Goal: Task Accomplishment & Management: Complete application form

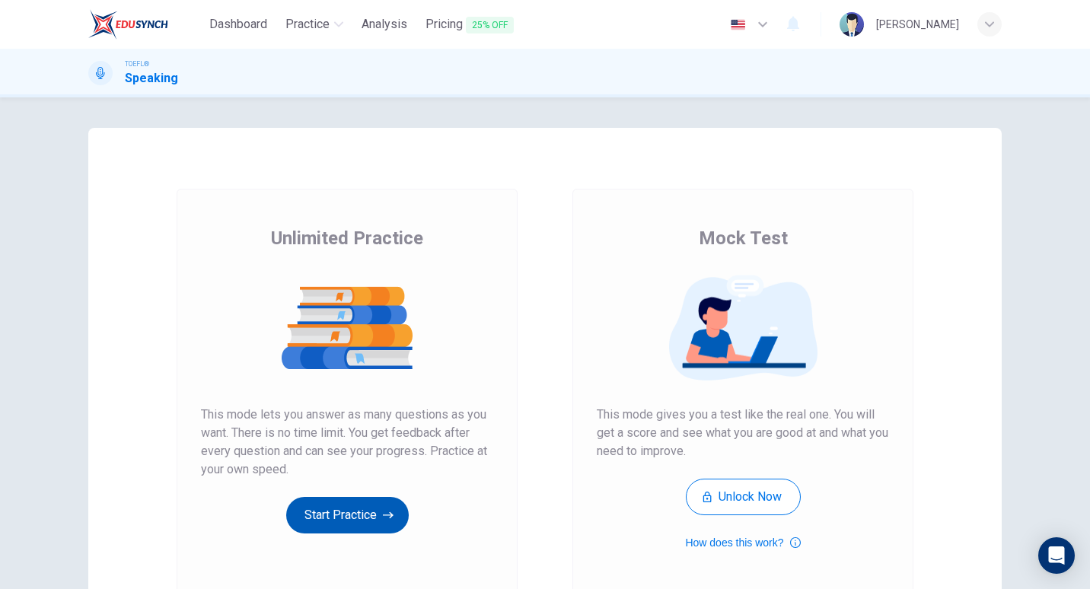
click at [321, 512] on button "Start Practice" at bounding box center [347, 515] width 123 height 37
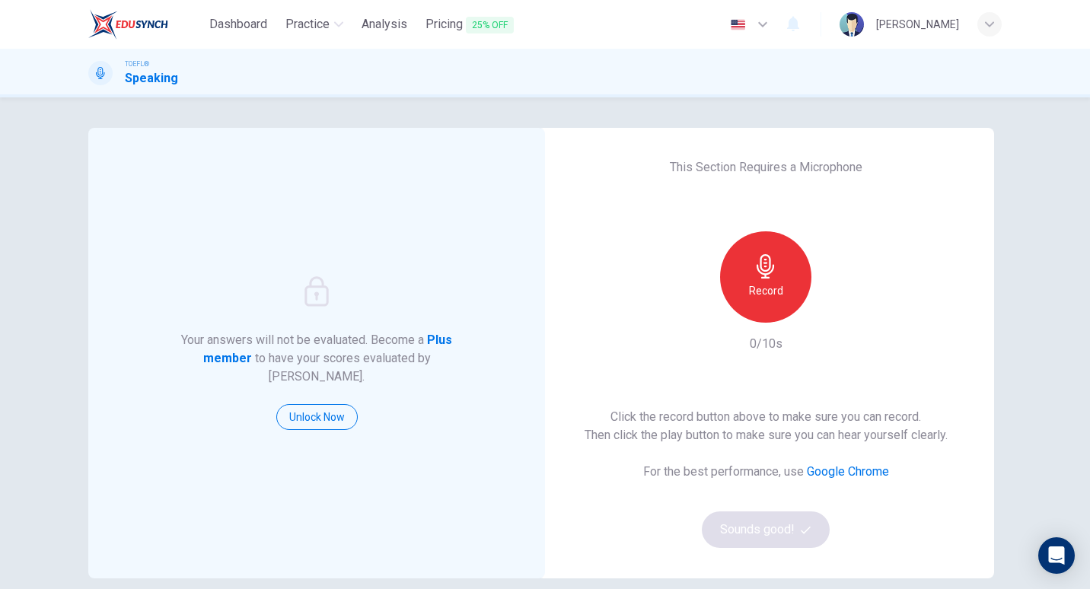
click at [800, 253] on div "Record" at bounding box center [765, 276] width 91 height 91
click at [780, 263] on div "Stop" at bounding box center [765, 276] width 91 height 91
click at [824, 318] on div "button" at bounding box center [836, 310] width 24 height 24
click at [756, 538] on button "Sounds good!" at bounding box center [766, 530] width 128 height 37
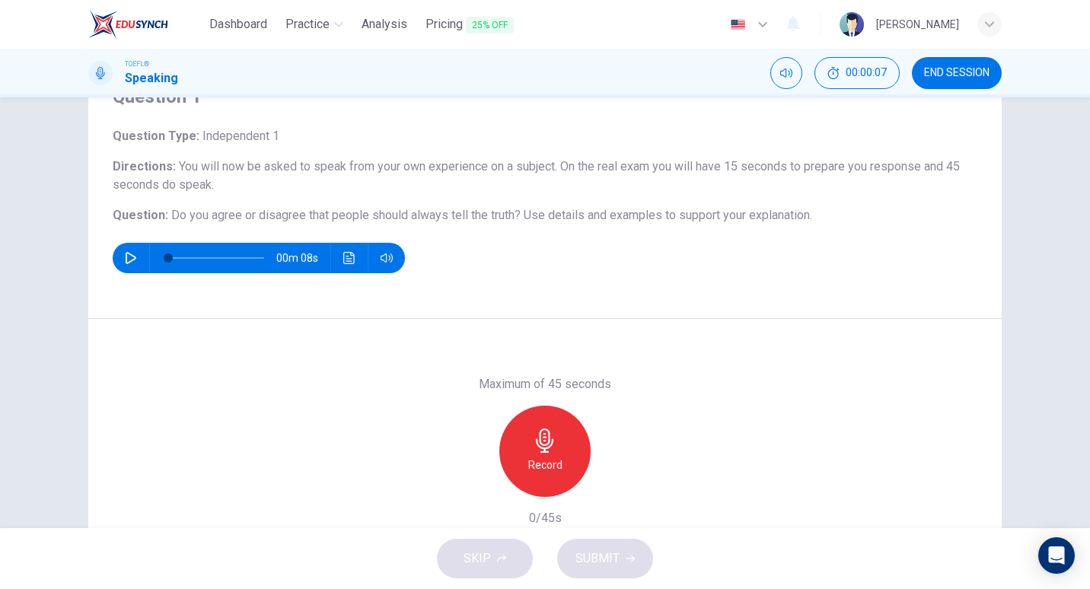
scroll to position [75, 0]
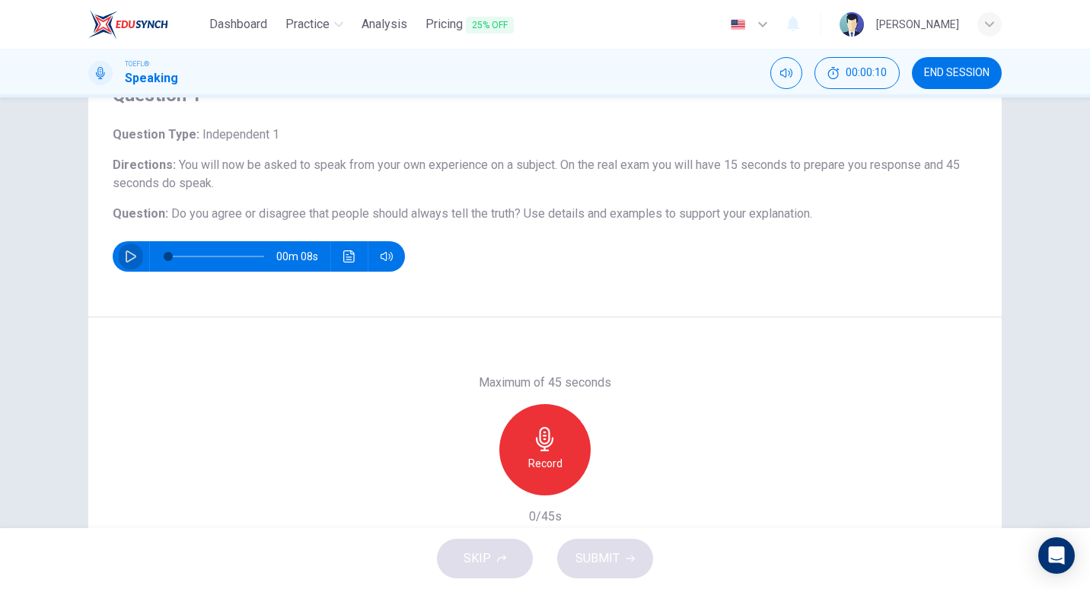
click at [132, 260] on icon "button" at bounding box center [131, 257] width 12 height 12
type input "11"
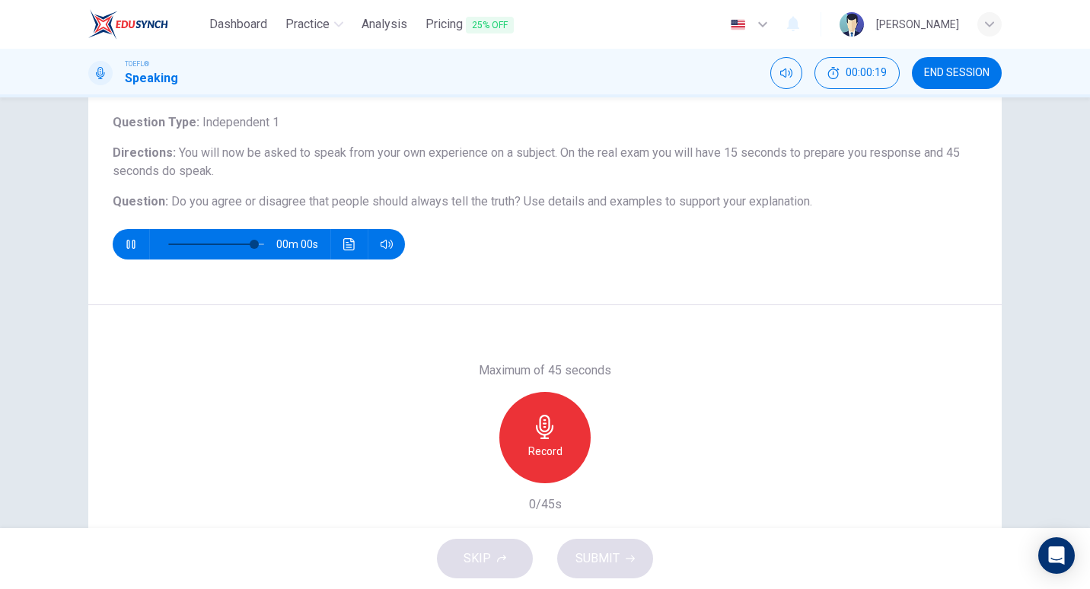
type input "0"
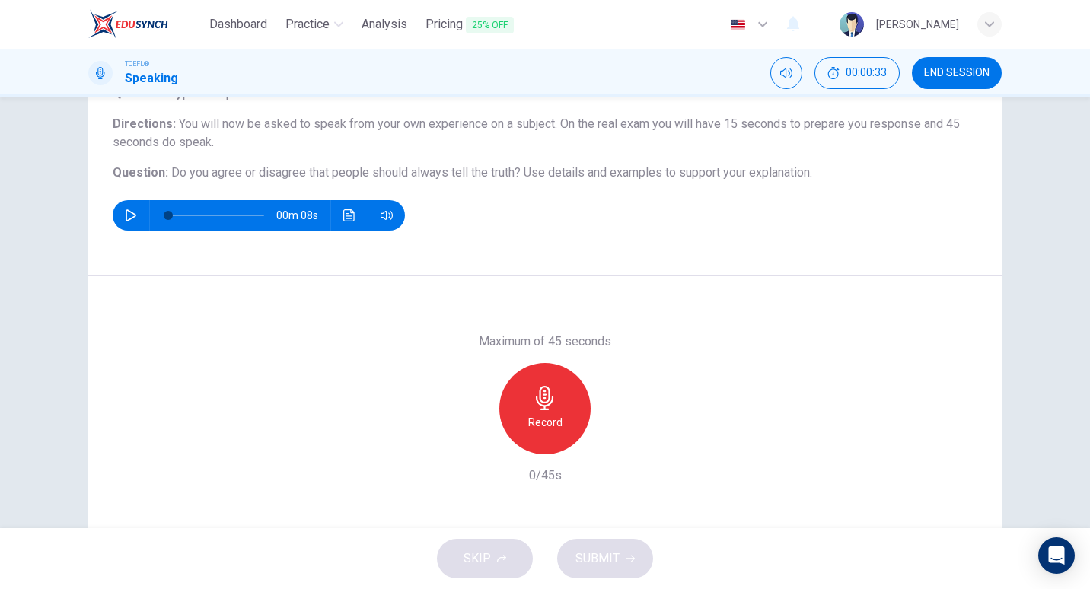
scroll to position [0, 0]
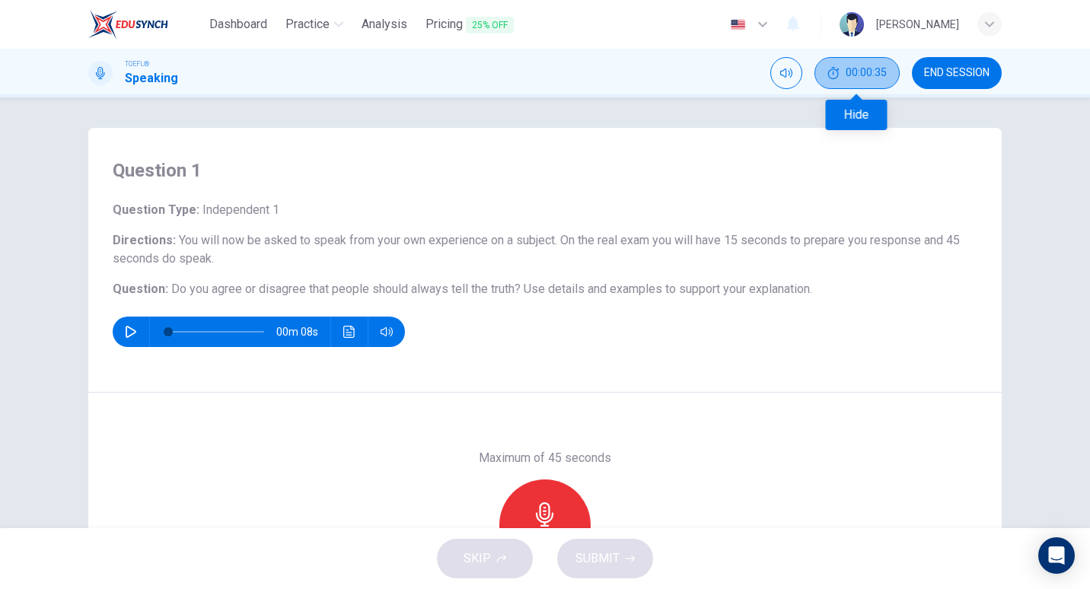
click at [854, 75] on span "00:00:35" at bounding box center [866, 73] width 41 height 12
drag, startPoint x: 854, startPoint y: 75, endPoint x: 889, endPoint y: 75, distance: 35.0
click at [889, 75] on div "END SESSION" at bounding box center [913, 73] width 178 height 32
click at [889, 75] on button "Show" at bounding box center [884, 73] width 32 height 32
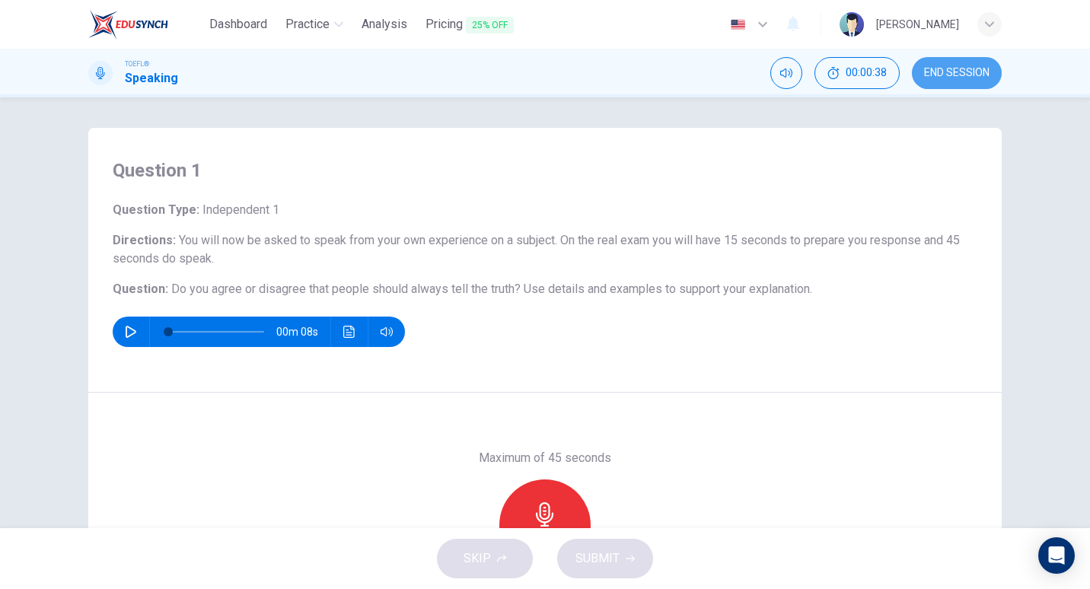
click at [934, 84] on button "END SESSION" at bounding box center [957, 73] width 90 height 32
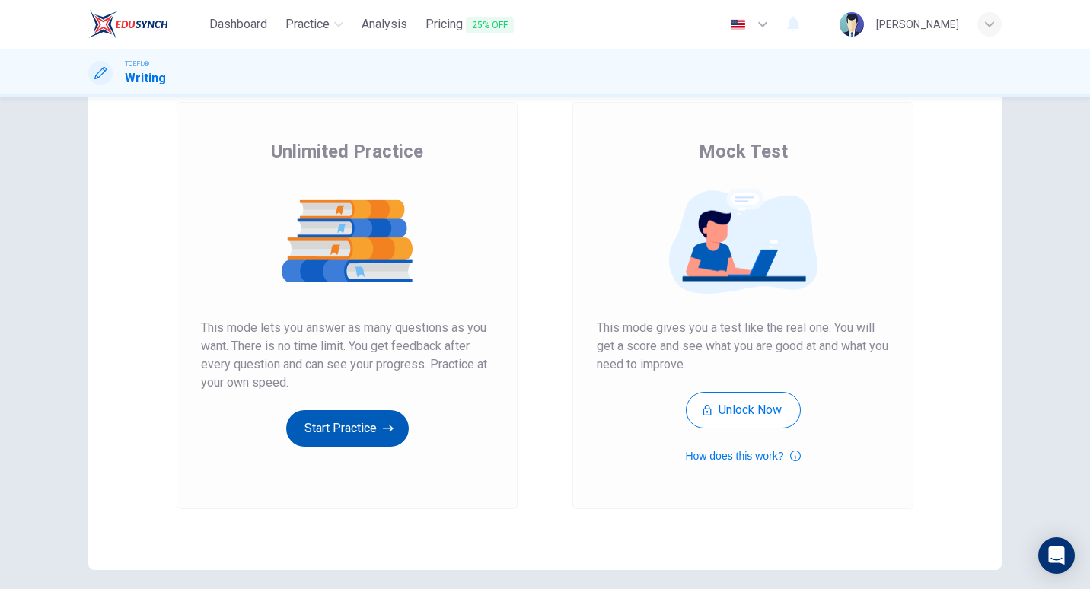
scroll to position [89, 0]
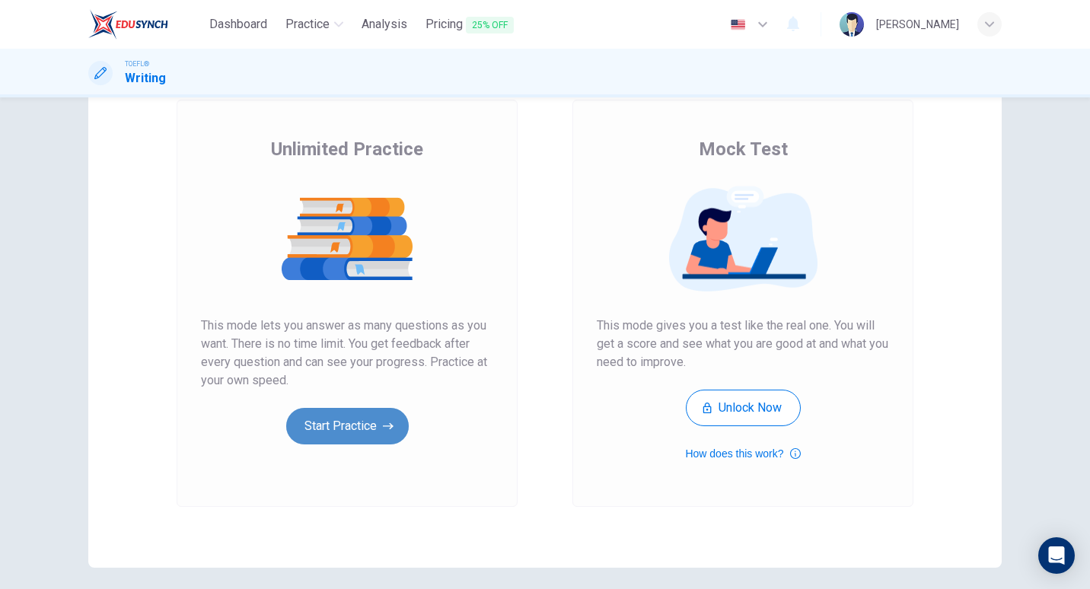
click at [359, 420] on button "Start Practice" at bounding box center [347, 426] width 123 height 37
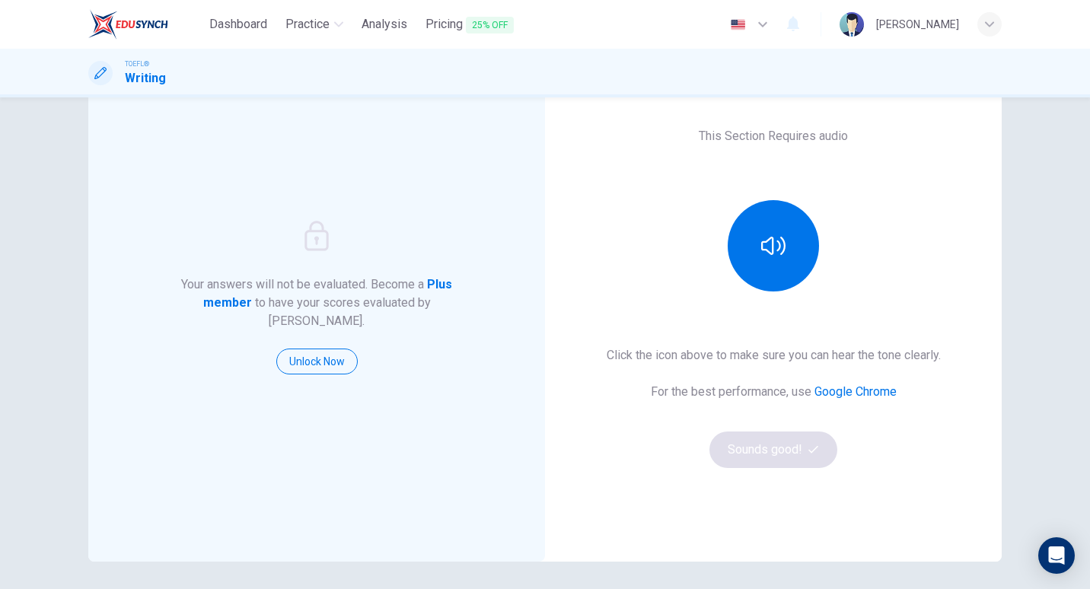
scroll to position [99, 0]
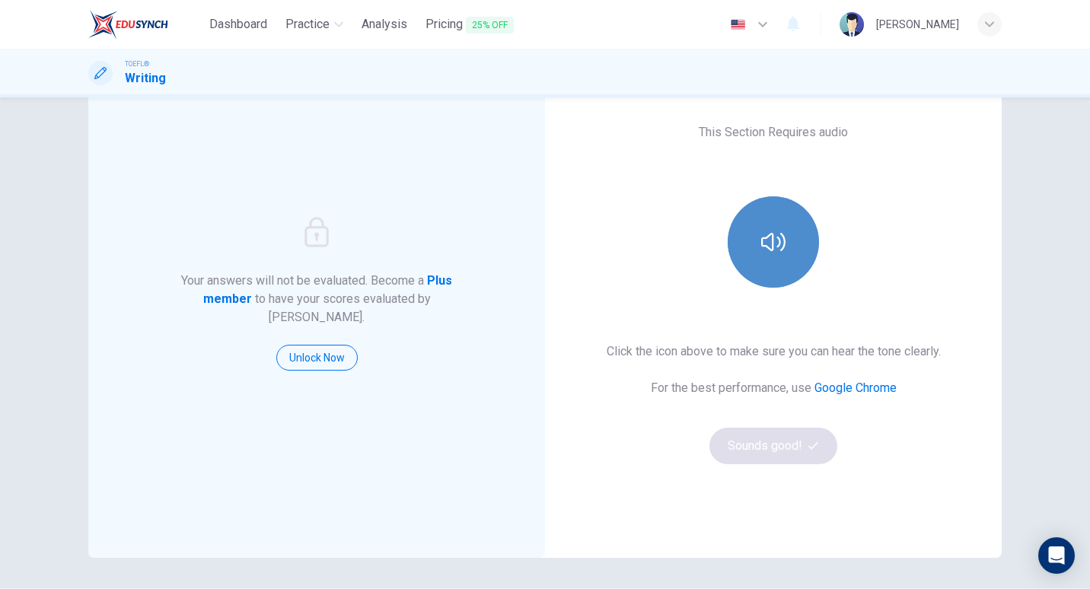
click at [766, 260] on button "button" at bounding box center [773, 241] width 91 height 91
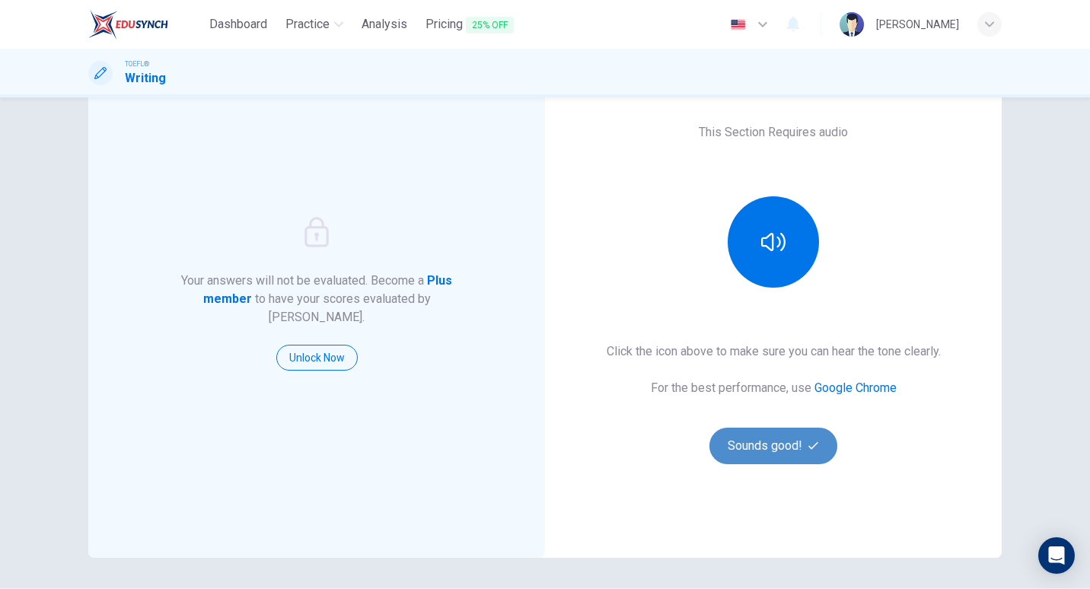
click at [761, 451] on button "Sounds good!" at bounding box center [774, 446] width 128 height 37
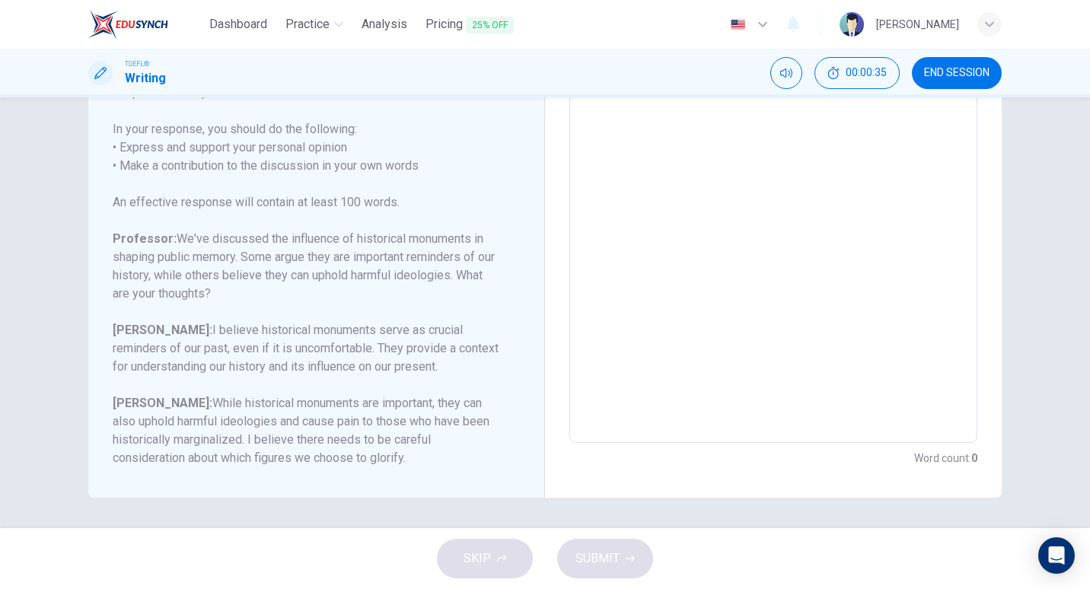
scroll to position [0, 0]
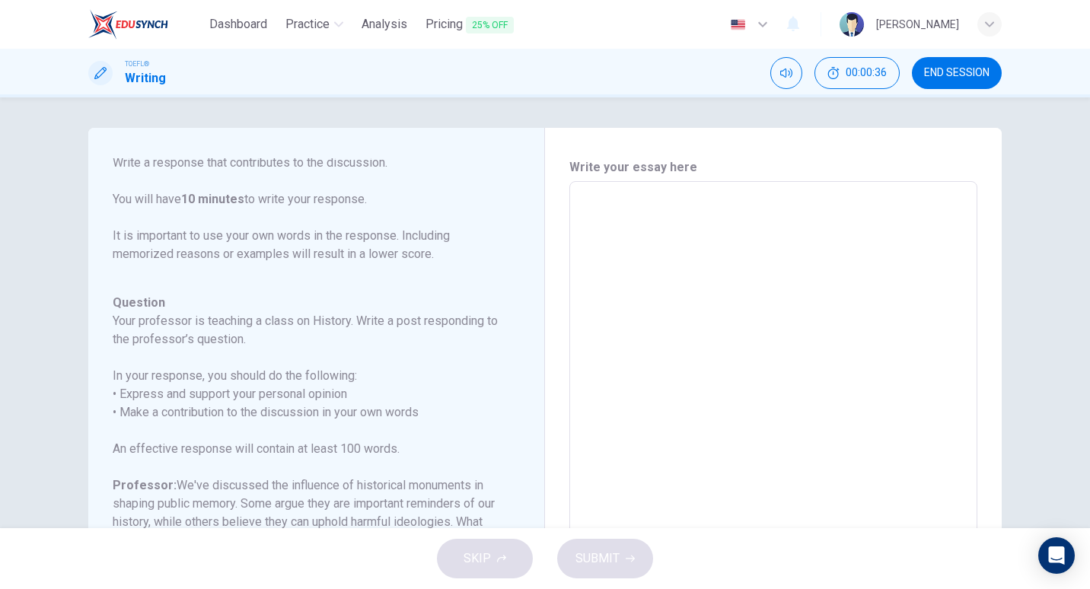
click at [630, 234] on textarea at bounding box center [773, 436] width 387 height 484
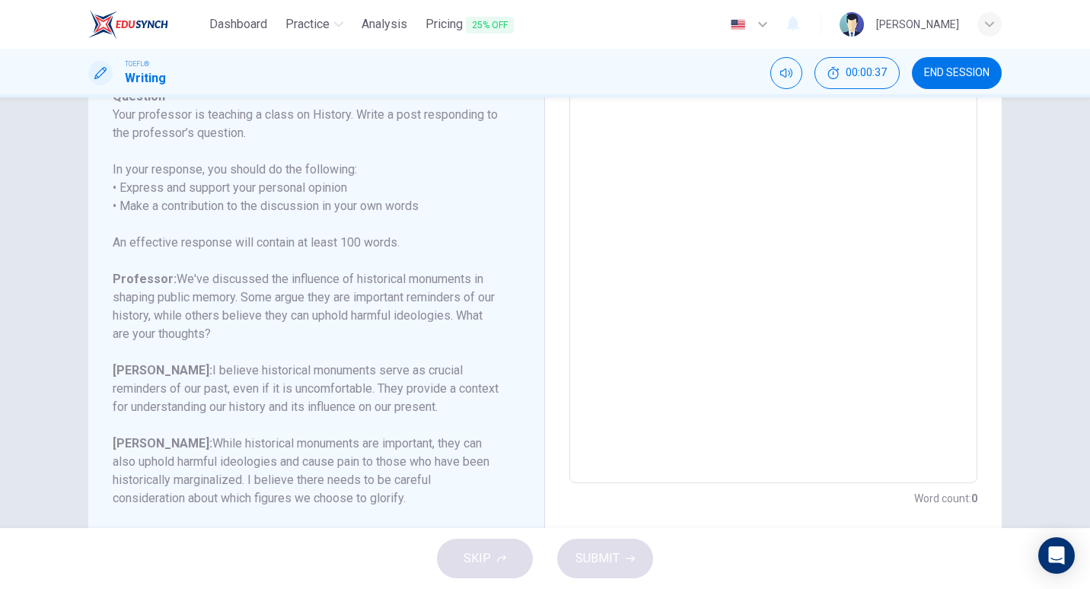
scroll to position [207, 0]
type textarea "H"
type textarea "x"
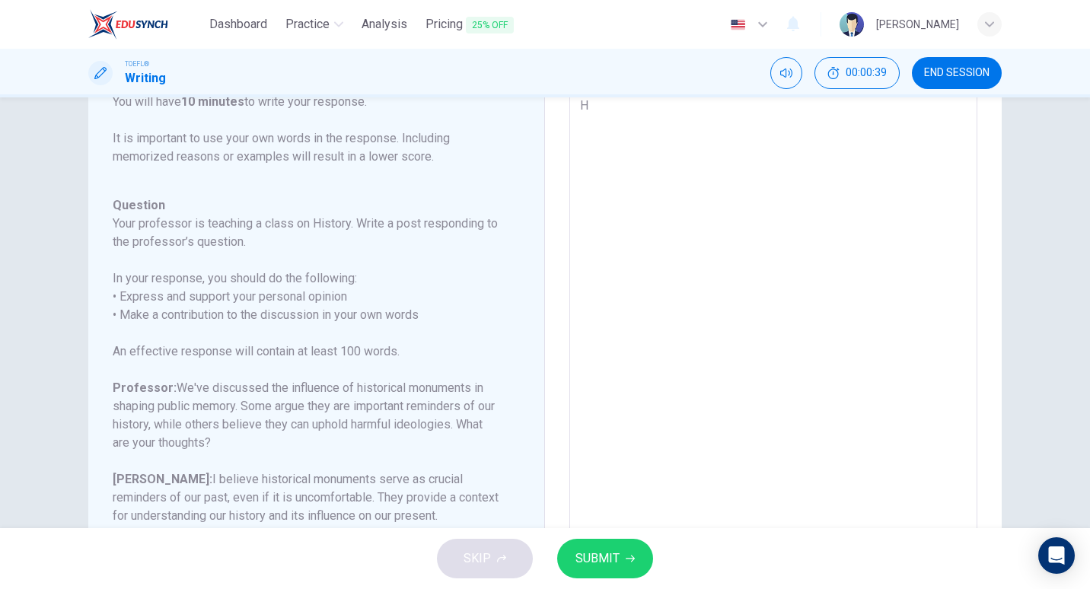
type textarea "Hi"
type textarea "x"
type textarea "His"
type textarea "x"
type textarea "Hist"
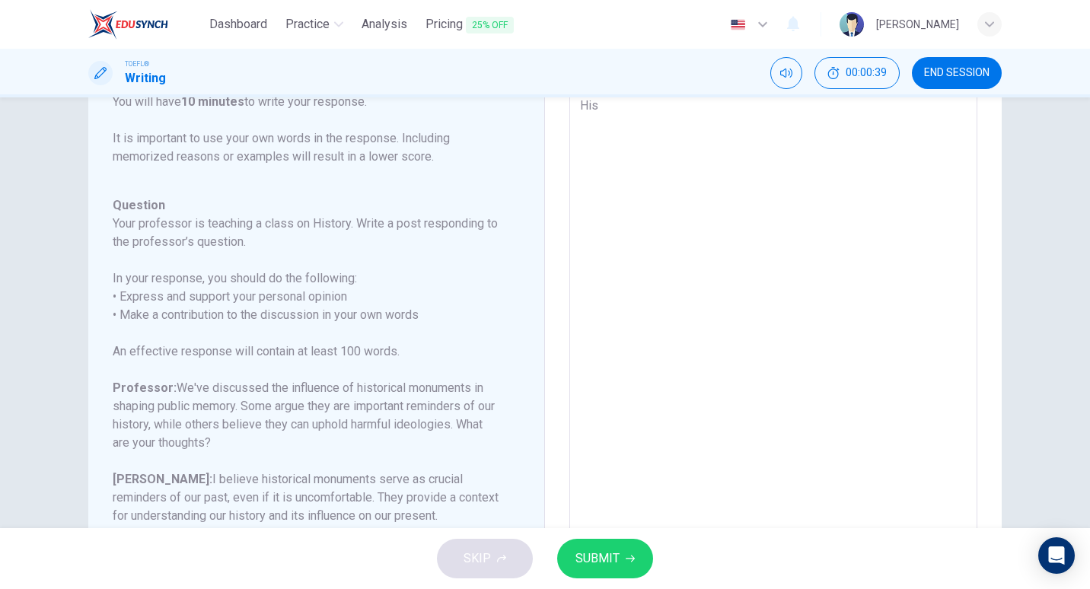
type textarea "x"
type textarea "Histo"
type textarea "x"
type textarea "Histor"
type textarea "x"
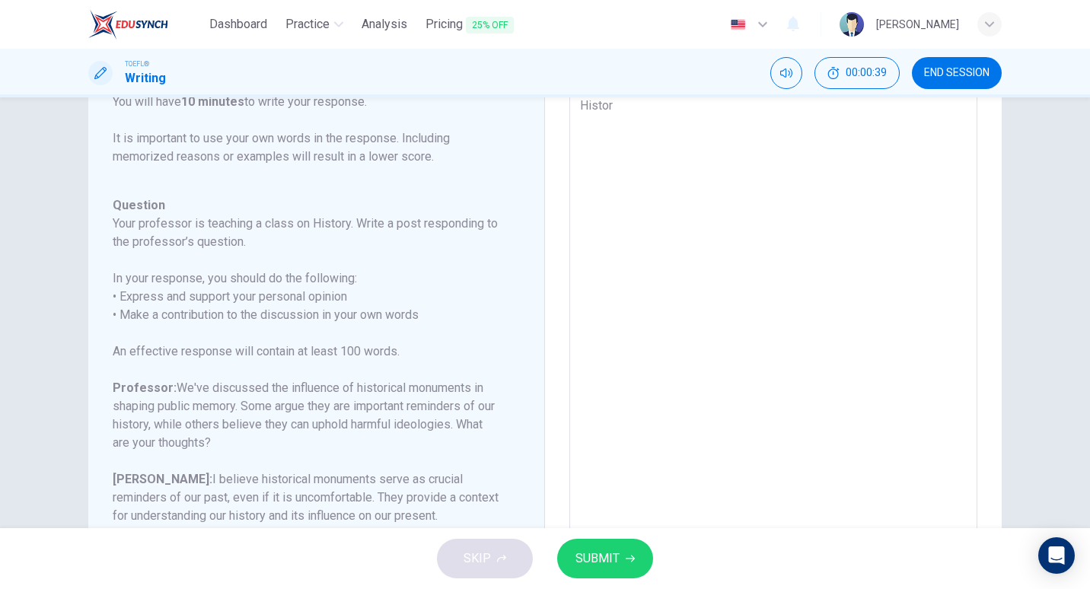
type textarea "Histori"
type textarea "x"
type textarea "Historic"
type textarea "x"
type textarea "Historica"
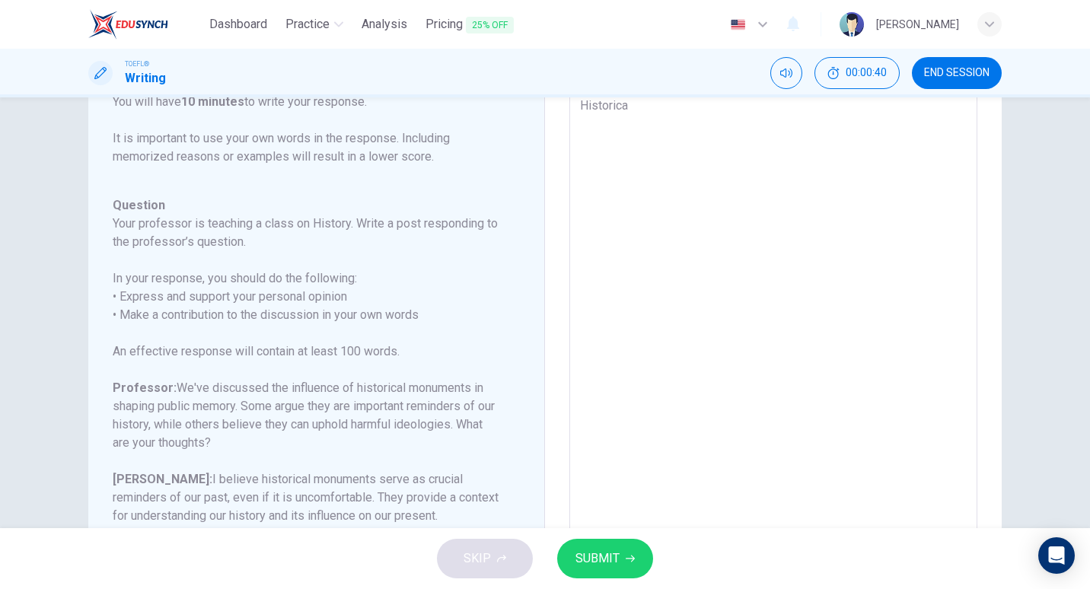
type textarea "x"
type textarea "Historical"
type textarea "x"
type textarea "Historical"
type textarea "x"
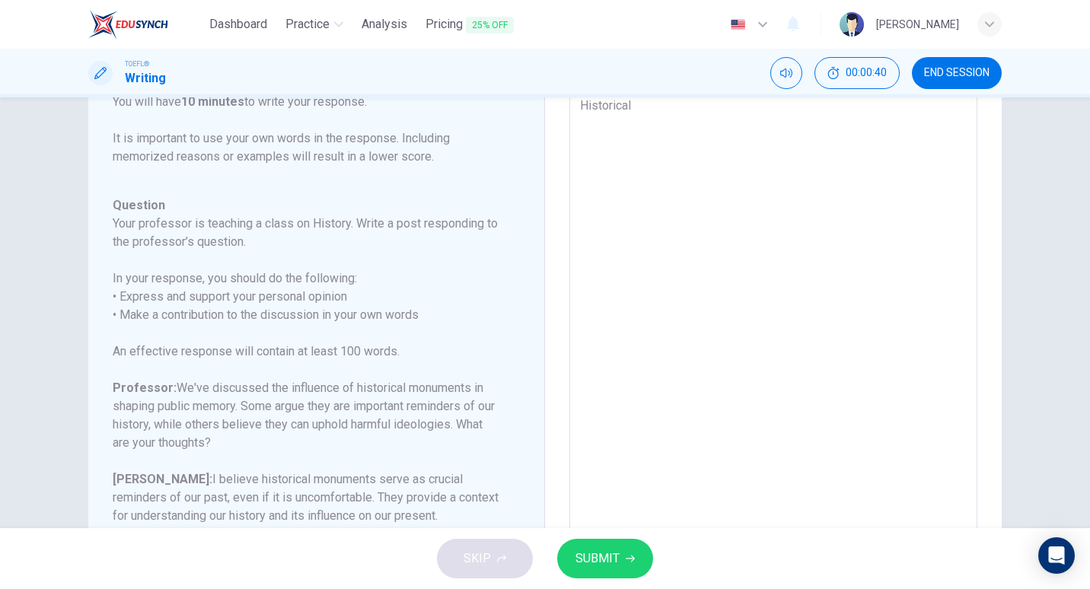
type textarea "Historical m"
type textarea "x"
type textarea "Historical mo"
type textarea "x"
type textarea "Historical mon"
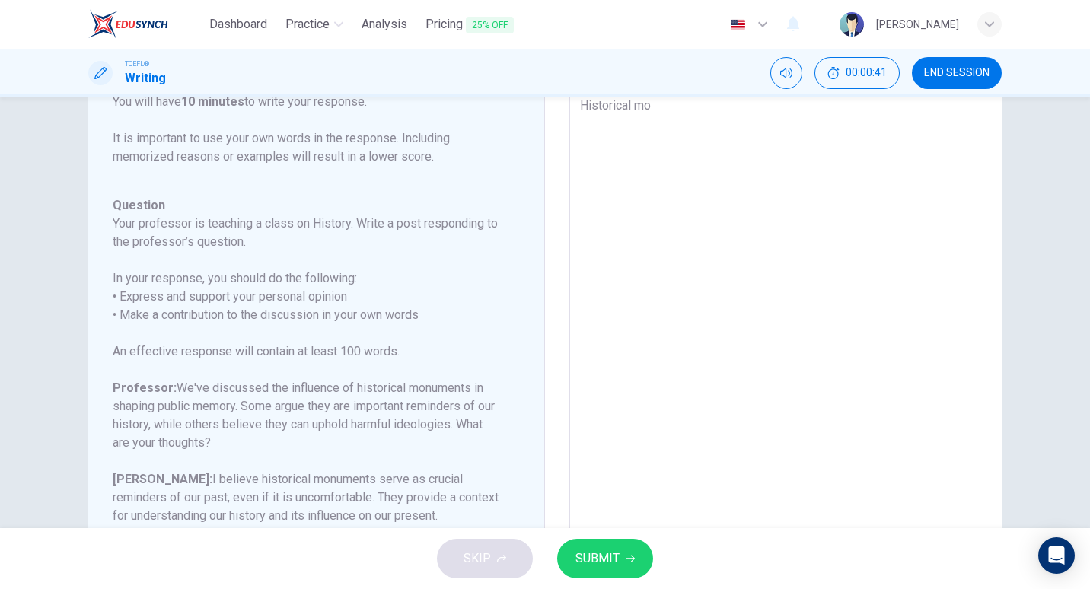
type textarea "x"
type textarea "Historical monu"
type textarea "x"
type textarea "Historical monum"
type textarea "x"
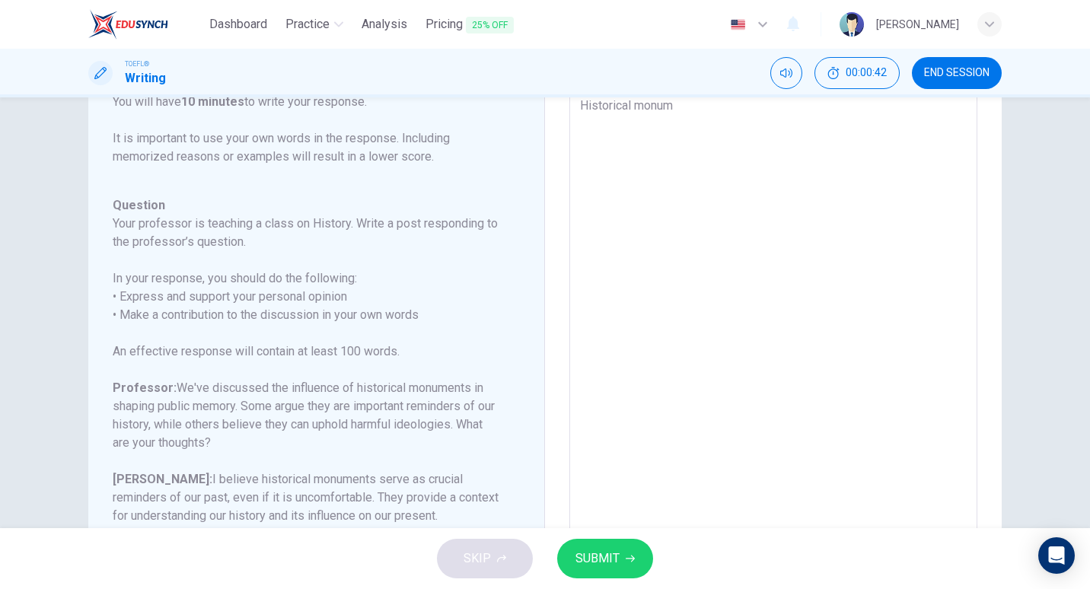
type textarea "Historical monume"
type textarea "x"
type textarea "Historical monumen"
type textarea "x"
type textarea "Historical monument"
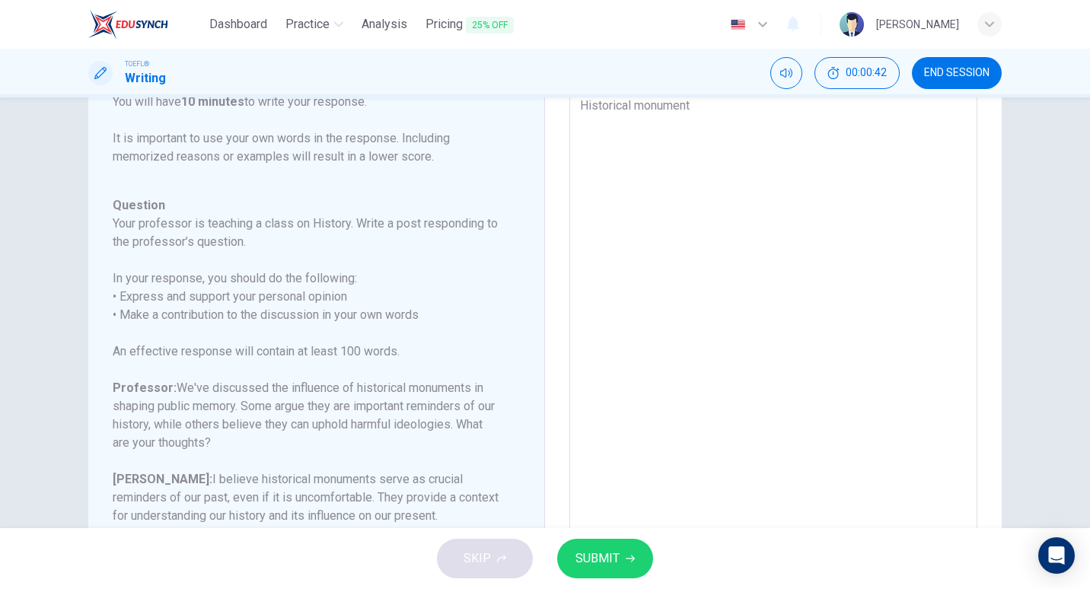
type textarea "x"
type textarea "Historical monuments"
type textarea "x"
type textarea "Historical monuments"
type textarea "x"
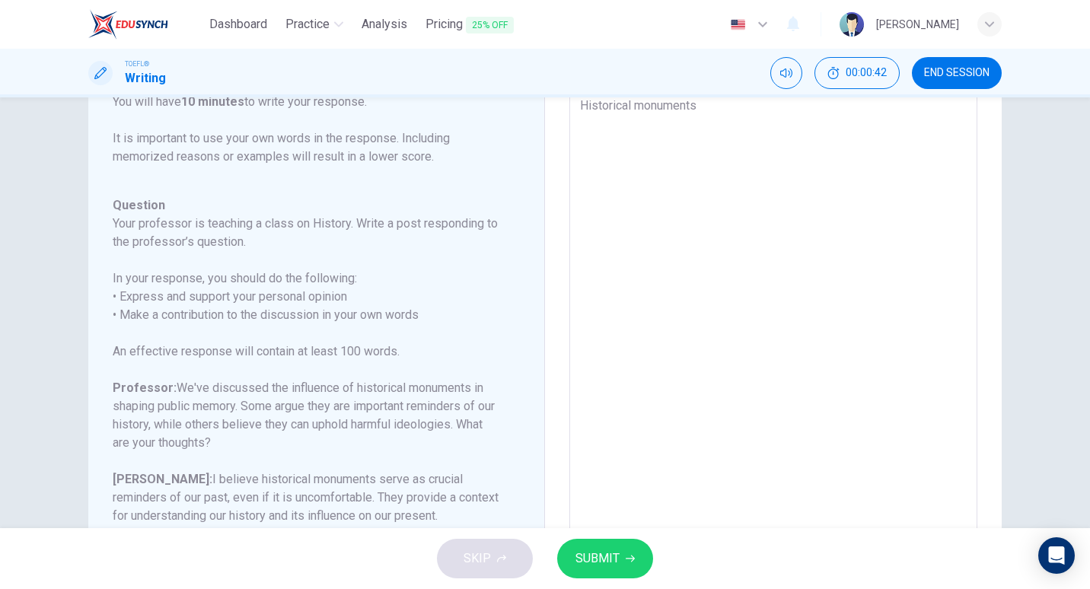
type textarea "Historical monuments a"
type textarea "x"
type textarea "Historical monuments ar"
type textarea "x"
type textarea "Historical monuments are"
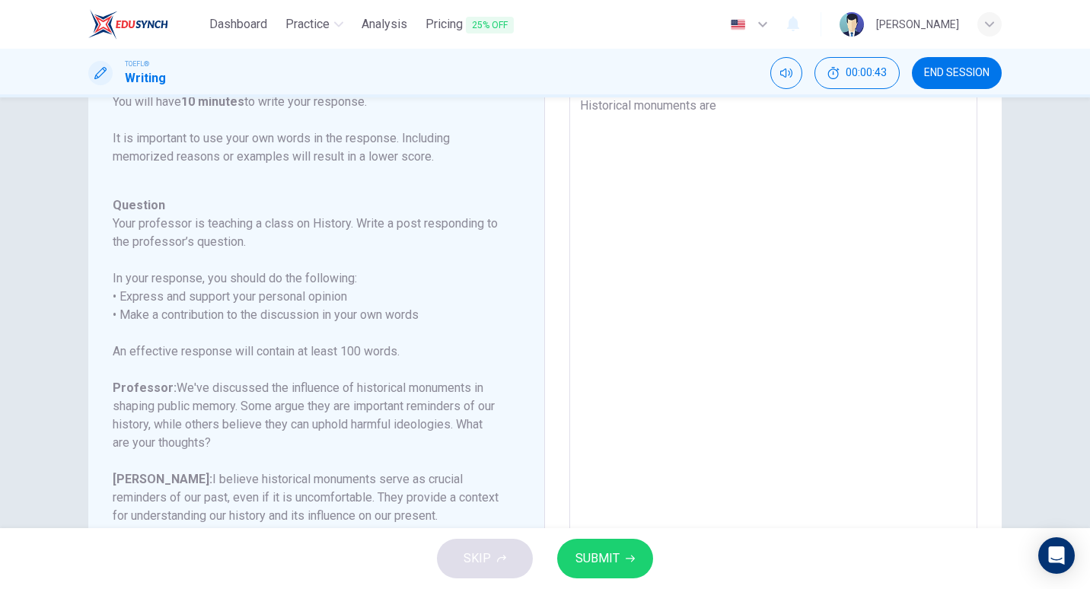
type textarea "x"
type textarea "Historical monuments are"
type textarea "x"
type textarea "Historical monuments are p"
type textarea "x"
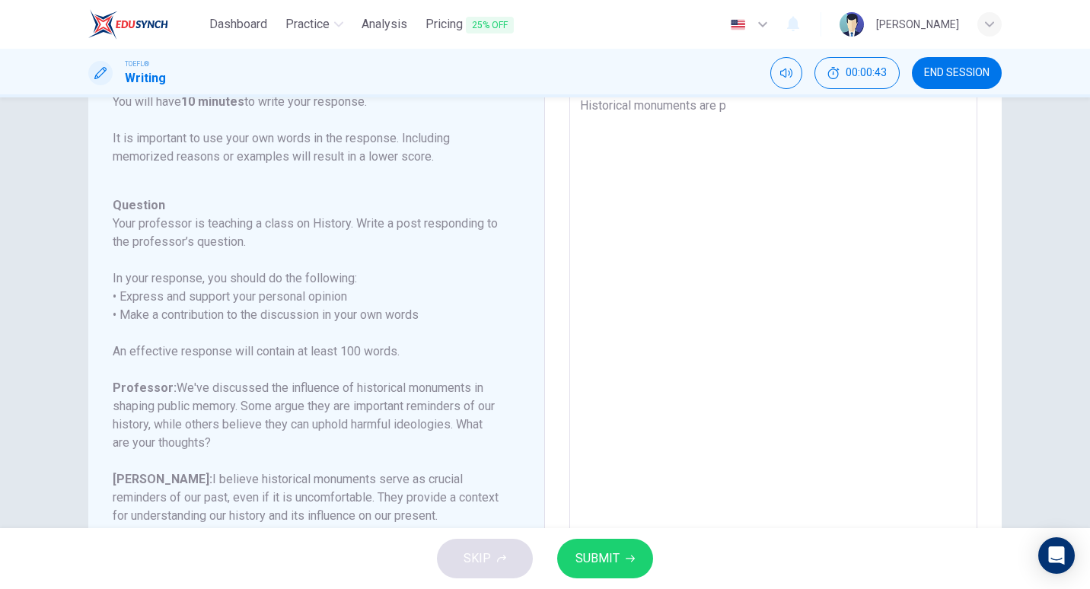
type textarea "Historical monuments are pa"
type textarea "x"
type textarea "Historical monuments are par"
type textarea "x"
type textarea "Historical monuments are part"
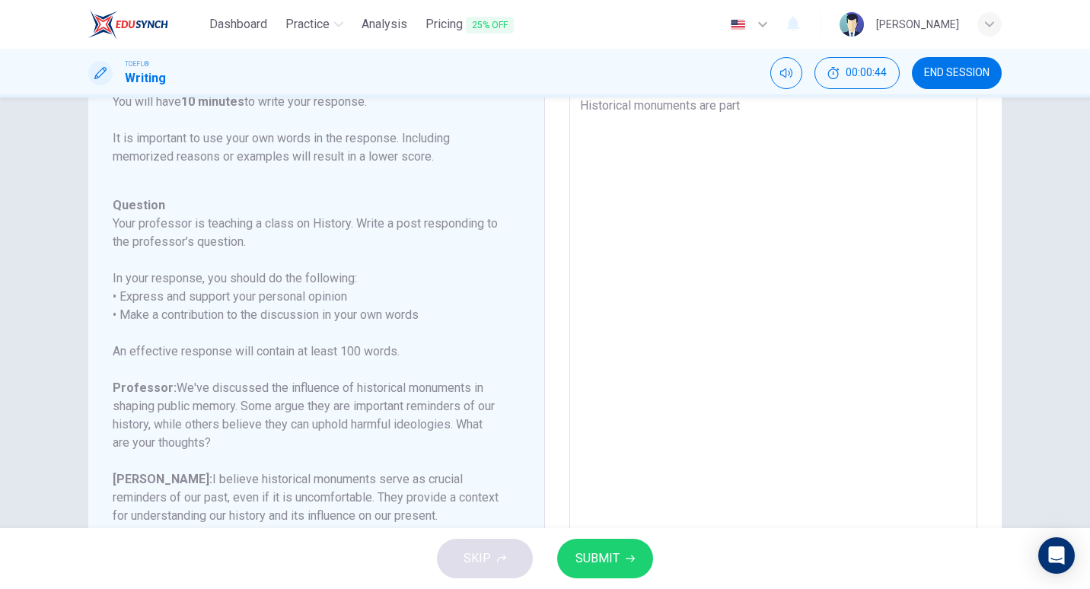
type textarea "x"
type textarea "Historical monuments are part"
type textarea "x"
type textarea "Historical monuments are part o"
type textarea "x"
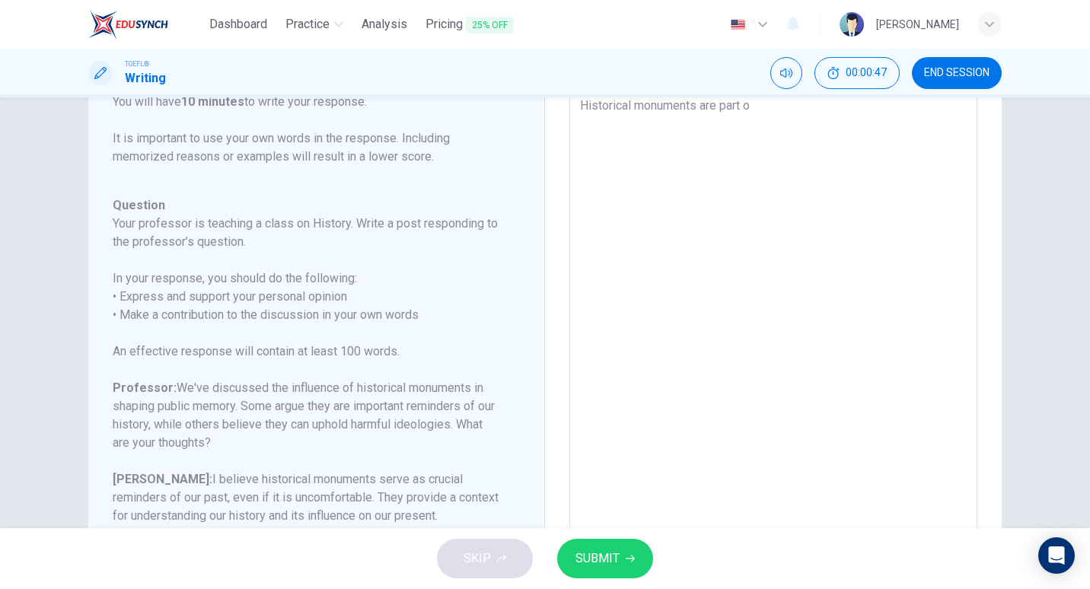
type textarea "Historical monuments are part of"
type textarea "x"
type textarea "Historical monuments are part of"
type textarea "x"
type textarea "Historical monuments are part of o"
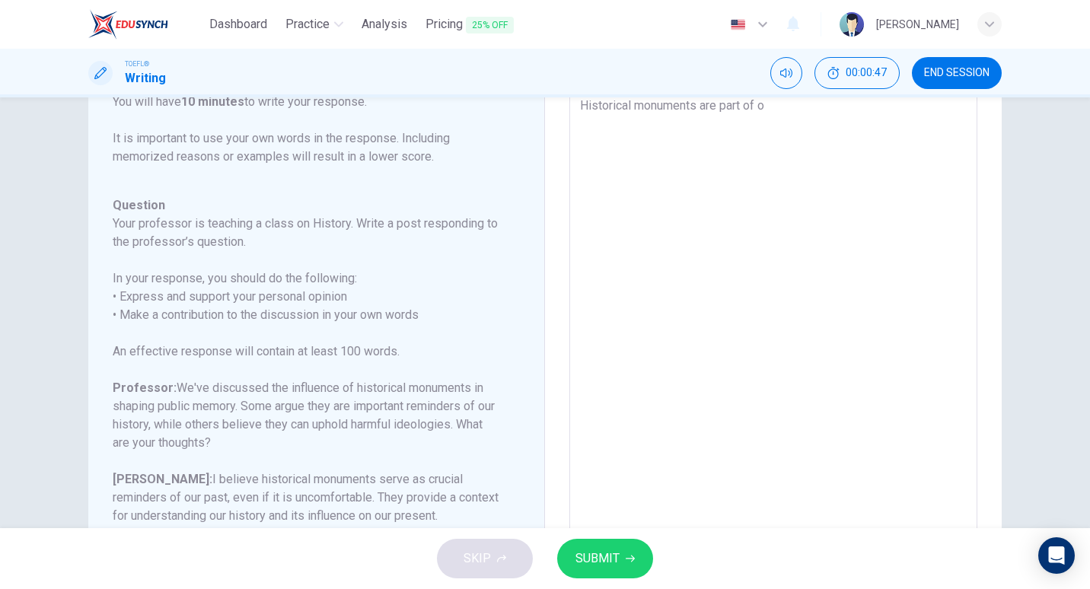
type textarea "x"
type textarea "Historical monuments are part of ou"
type textarea "x"
type textarea "Historical monuments are part of our"
type textarea "x"
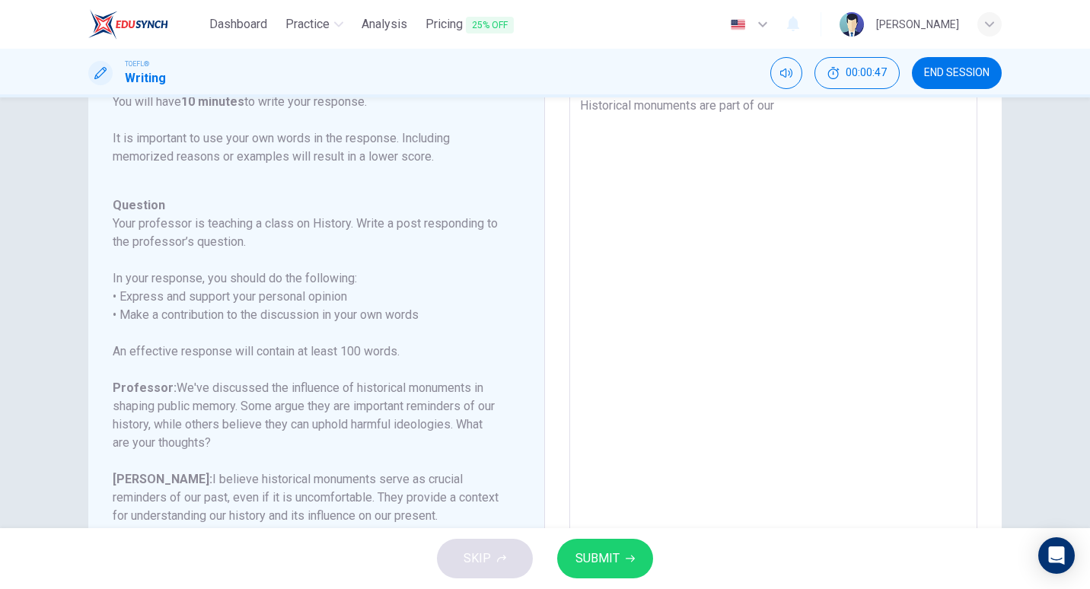
type textarea "Historical monuments are part of our"
type textarea "x"
type textarea "Historical monuments are part of our h"
type textarea "x"
type textarea "Historical monuments are part of our hs"
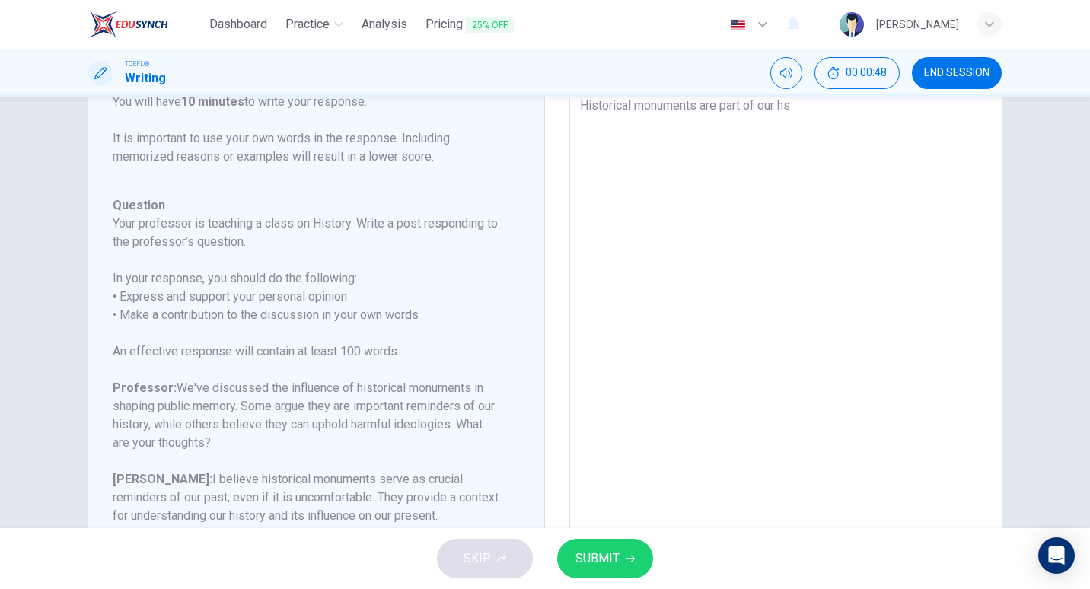
type textarea "x"
type textarea "Historical monuments are part of our h"
type textarea "x"
type textarea "Historical monuments are part of our hi"
type textarea "x"
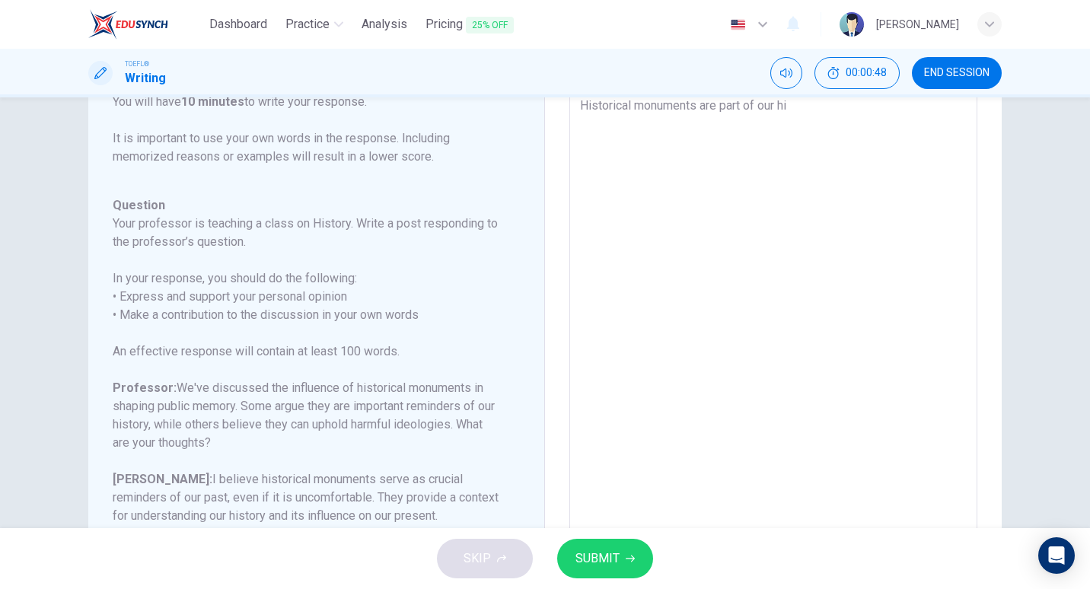
type textarea "Historical monuments are part of our his"
type textarea "x"
type textarea "Historical monuments are part of our hist"
type textarea "x"
type textarea "Historical monuments are part of our histo"
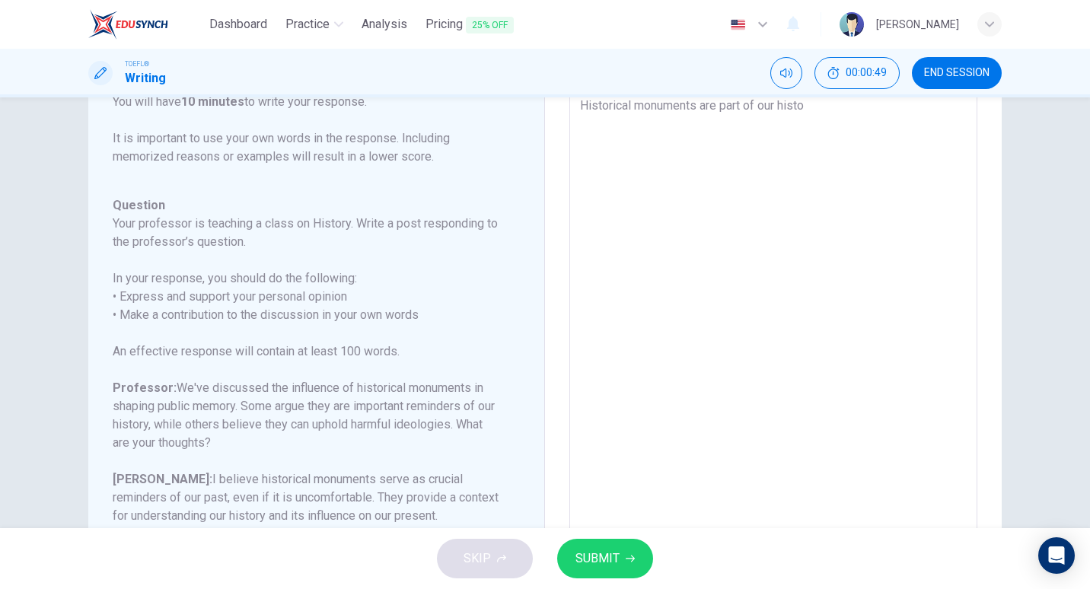
type textarea "x"
type textarea "Historical monuments are part of our histor"
type textarea "x"
type textarea "Historical monuments are part of our history"
type textarea "x"
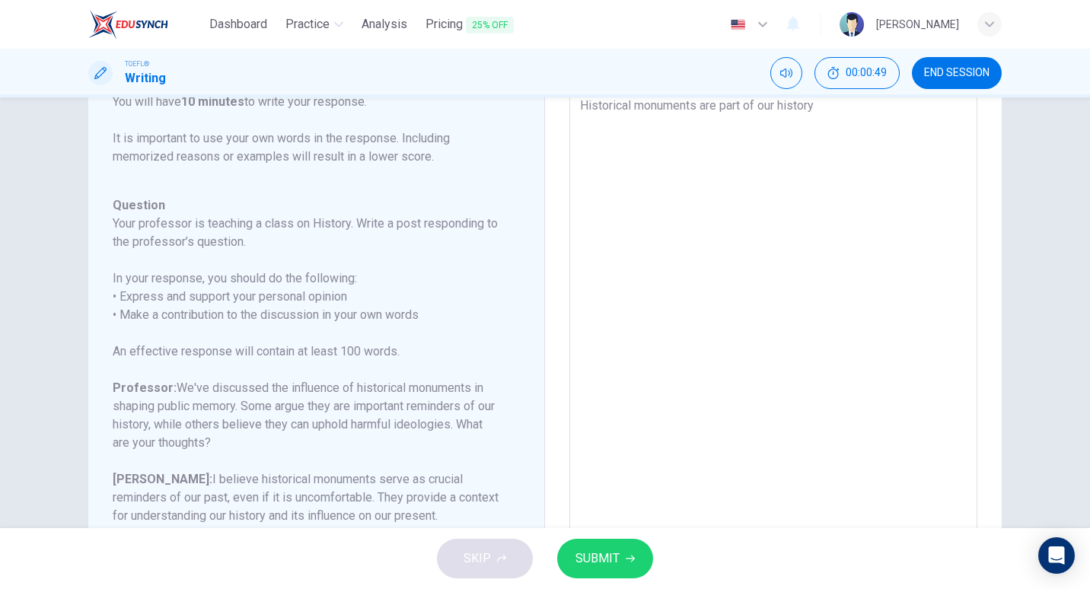
type textarea "Historical monuments are part of our history"
type textarea "x"
type textarea "Historical monuments are part of our history a"
type textarea "x"
type textarea "Historical monuments are part of our history an"
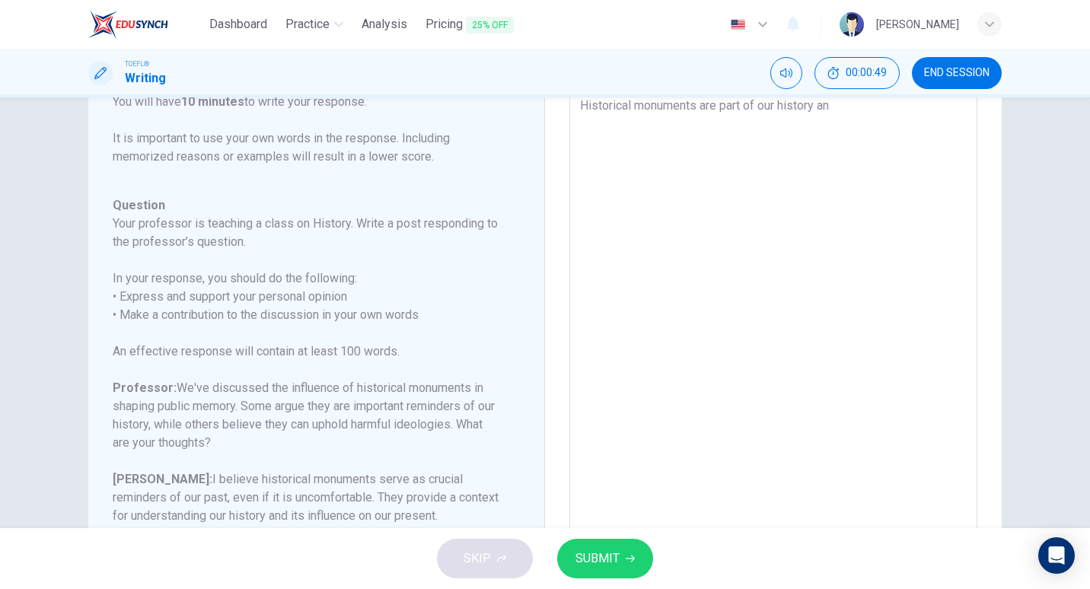
type textarea "x"
type textarea "Historical monuments are part of our history and"
type textarea "x"
type textarea "Historical monuments are part of our history and"
type textarea "x"
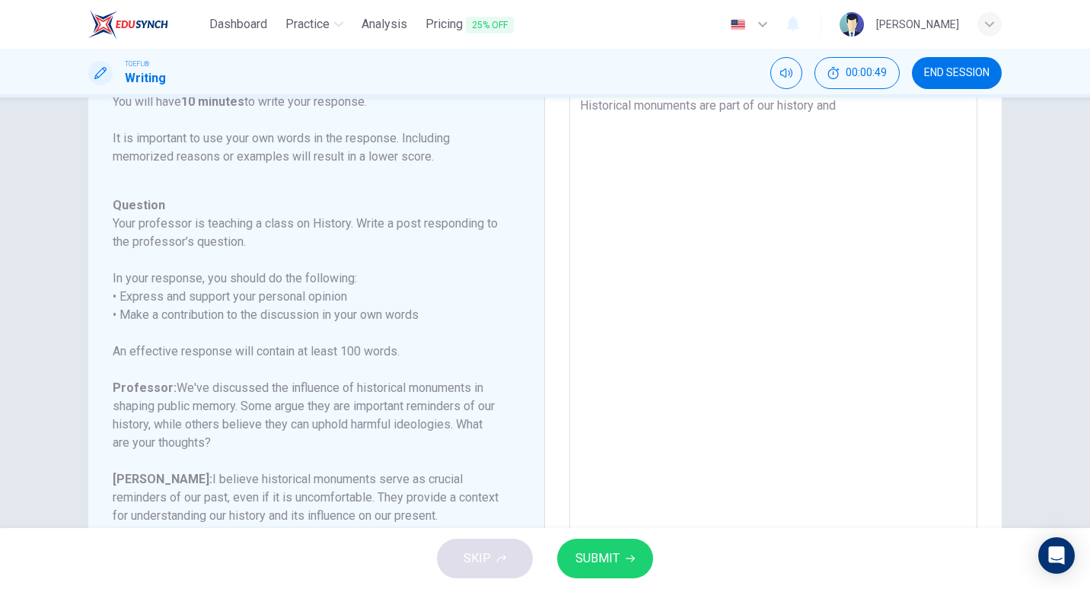
type textarea "Historical monuments are part of our history and s"
type textarea "x"
type textarea "Historical monuments are part of our history and sh"
type textarea "x"
type textarea "Historical monuments are part of our history and sha"
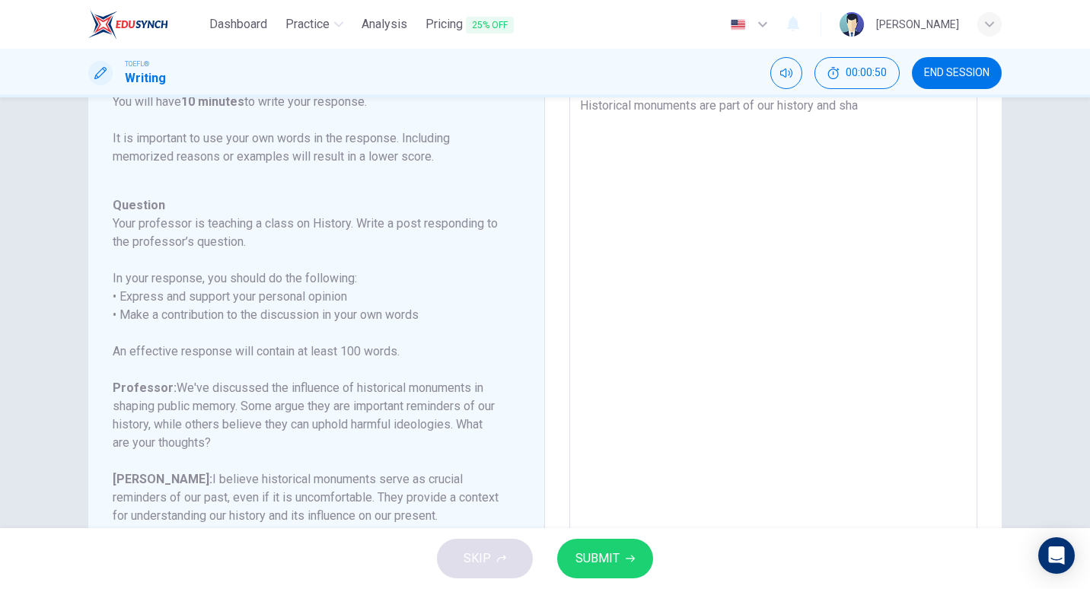
type textarea "x"
type textarea "Historical monuments are part of our history and shap"
type textarea "x"
type textarea "Historical monuments are part of our history and shape"
type textarea "x"
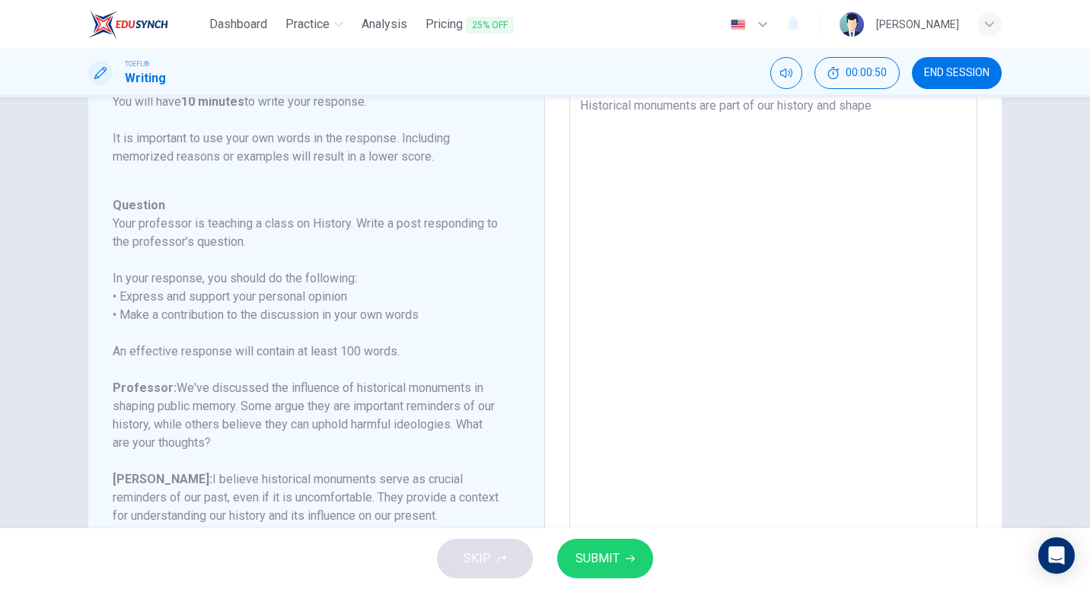
type textarea "Historical monuments are part of our history and shapes"
type textarea "x"
type textarea "Historical monuments are part of our history and shapes"
type textarea "x"
type textarea "Historical monuments are part of our history and shapes"
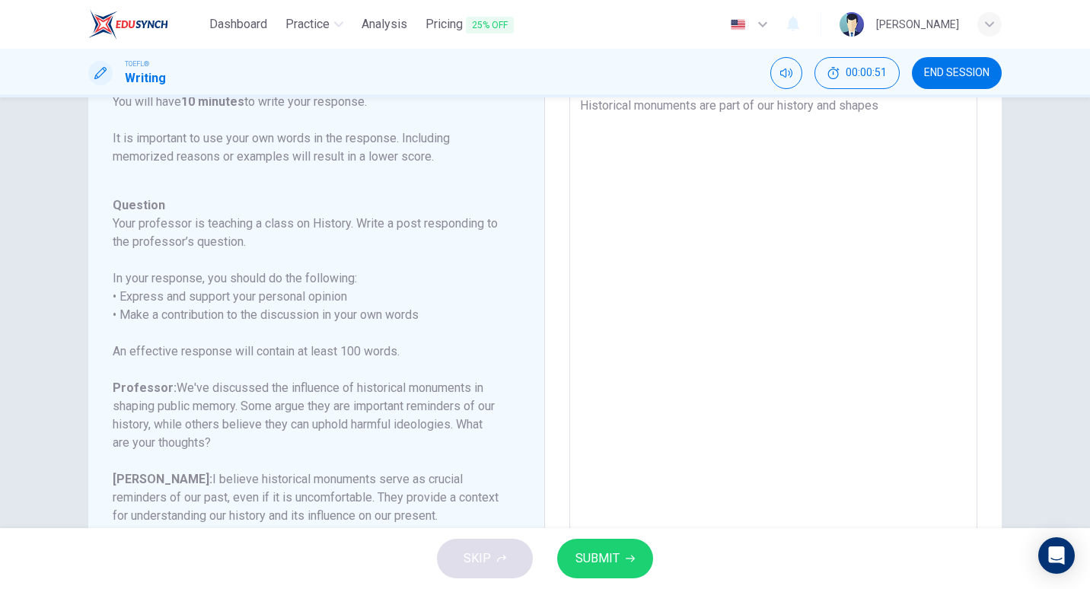
type textarea "x"
type textarea "Historical monuments are part of our history and shape"
type textarea "x"
type textarea "Historical monuments are part of our history and shape"
type textarea "x"
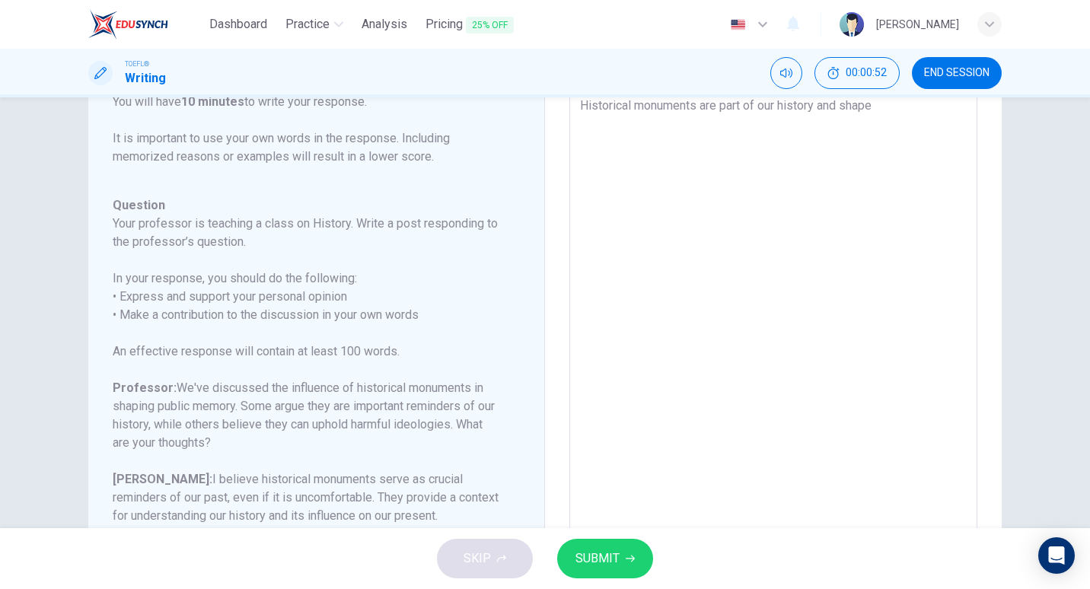
type textarea "Historical monuments are part of our history and shape p"
type textarea "x"
type textarea "Historical monuments are part of our history and shape pu"
type textarea "x"
type textarea "Historical monuments are part of our history and shape pub"
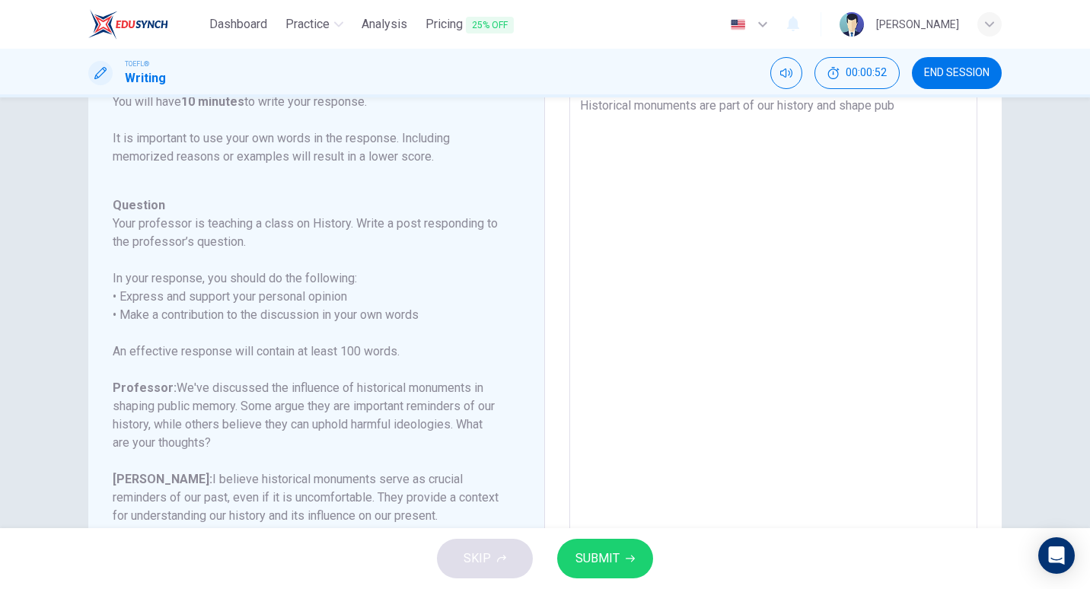
type textarea "x"
type textarea "Historical monuments are part of our history and shape publ"
type textarea "x"
type textarea "Historical monuments are part of our history and shape publi"
type textarea "x"
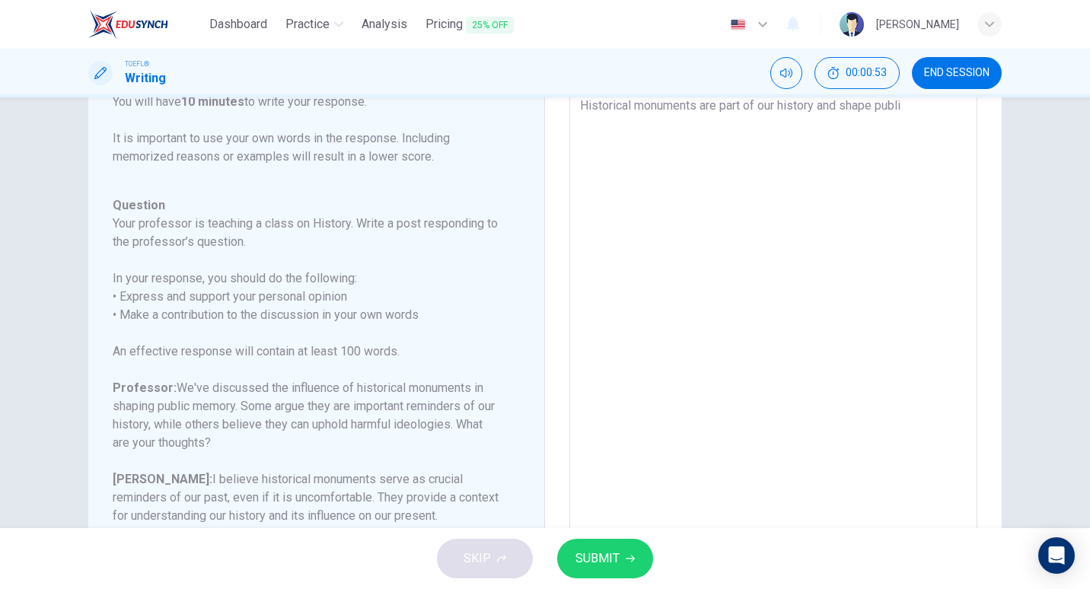
type textarea "Historical monuments are part of our history and shape public"
type textarea "x"
type textarea "Historical monuments are part of our history and shape public"
type textarea "x"
type textarea "Historical monuments are part of our history and shape public p"
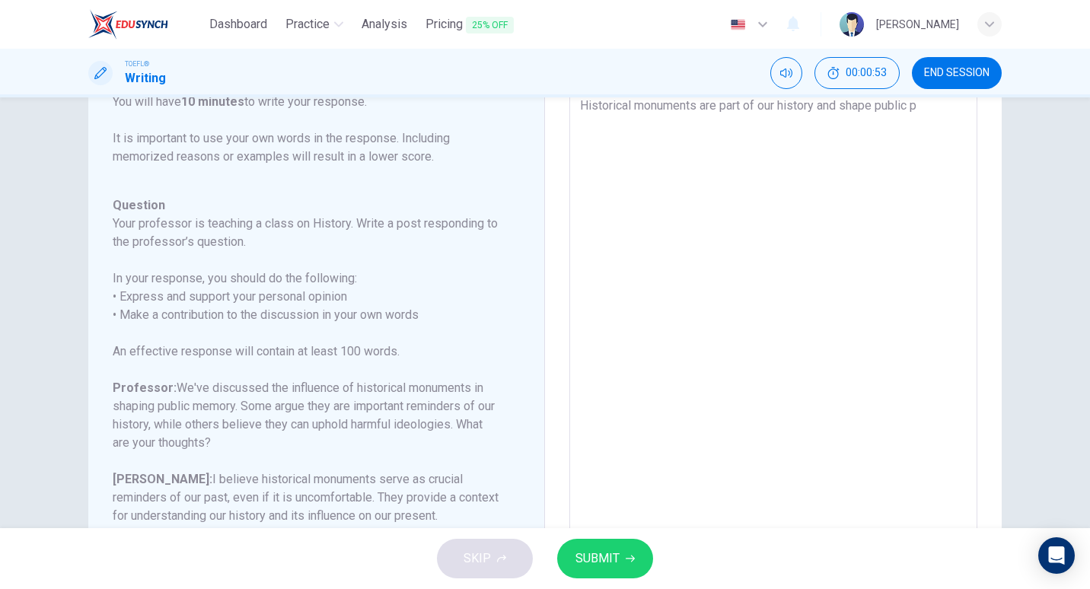
type textarea "x"
type textarea "Historical monuments are part of our history and shape public pu"
type textarea "x"
type textarea "Historical monuments are part of our history and shape public pub"
type textarea "x"
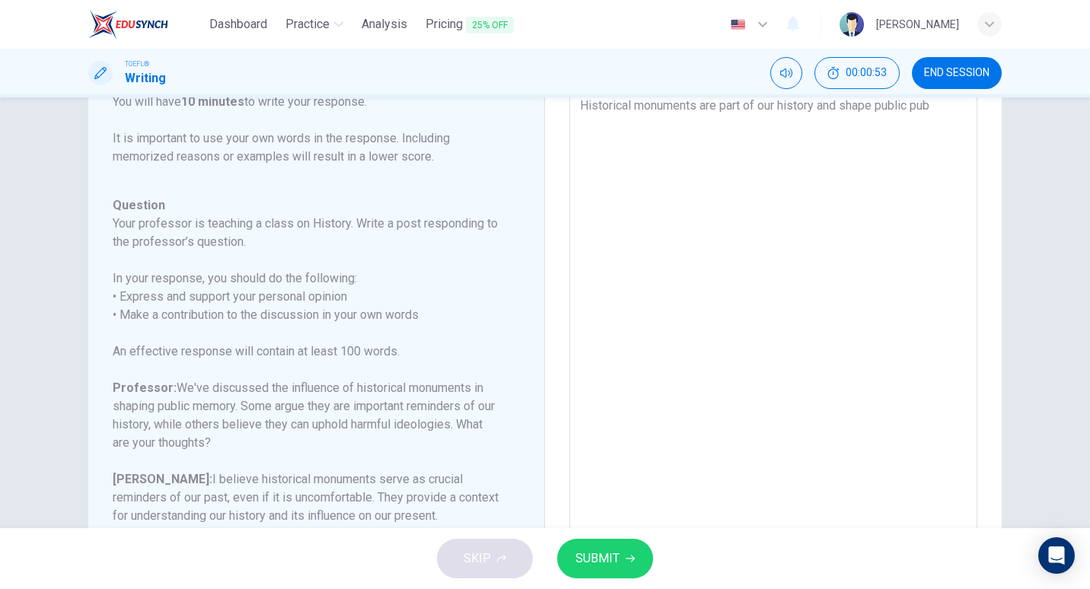
type textarea "Historical monuments are part of our history and shape public publ"
type textarea "x"
type textarea "Historical monuments are part of our history and shape public pub"
type textarea "x"
type textarea "Historical monuments are part of our history and shape public pu"
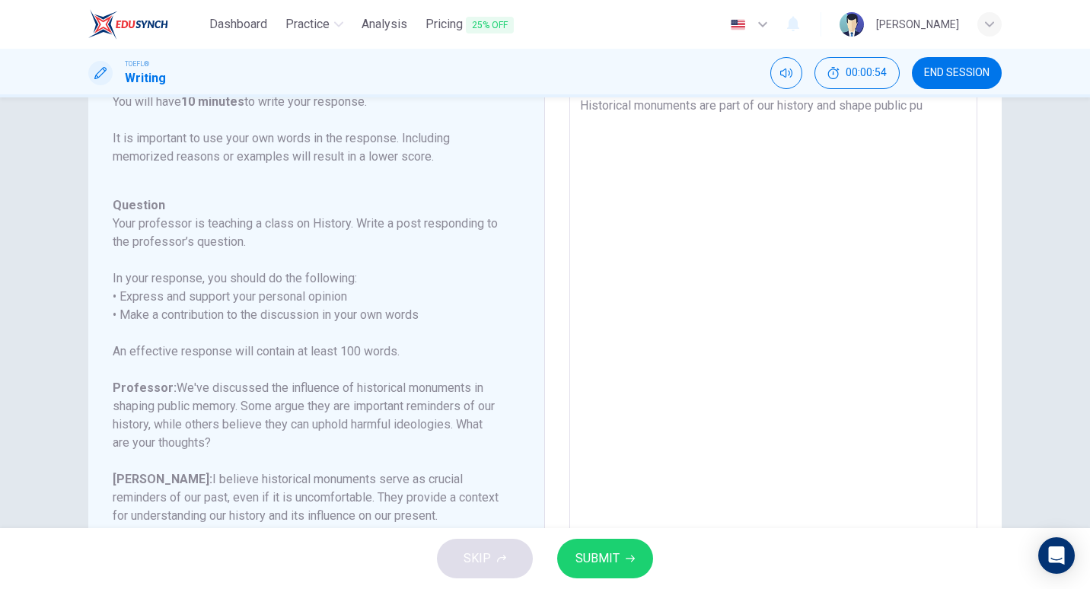
type textarea "x"
type textarea "Historical monuments are part of our history and shape public p"
type textarea "x"
type textarea "Historical monuments are part of our history and shape public"
type textarea "x"
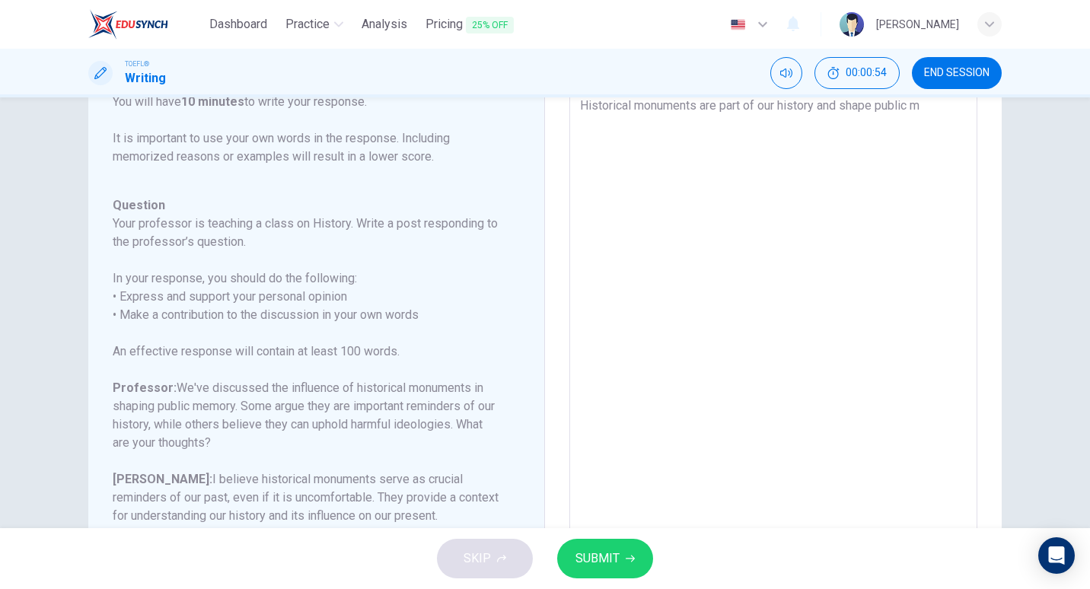
type textarea "Historical monuments are part of our history and shape public me"
type textarea "x"
type textarea "Historical monuments are part of our history and shape public mem"
type textarea "x"
type textarea "Historical monuments are part of our history and shape public memo"
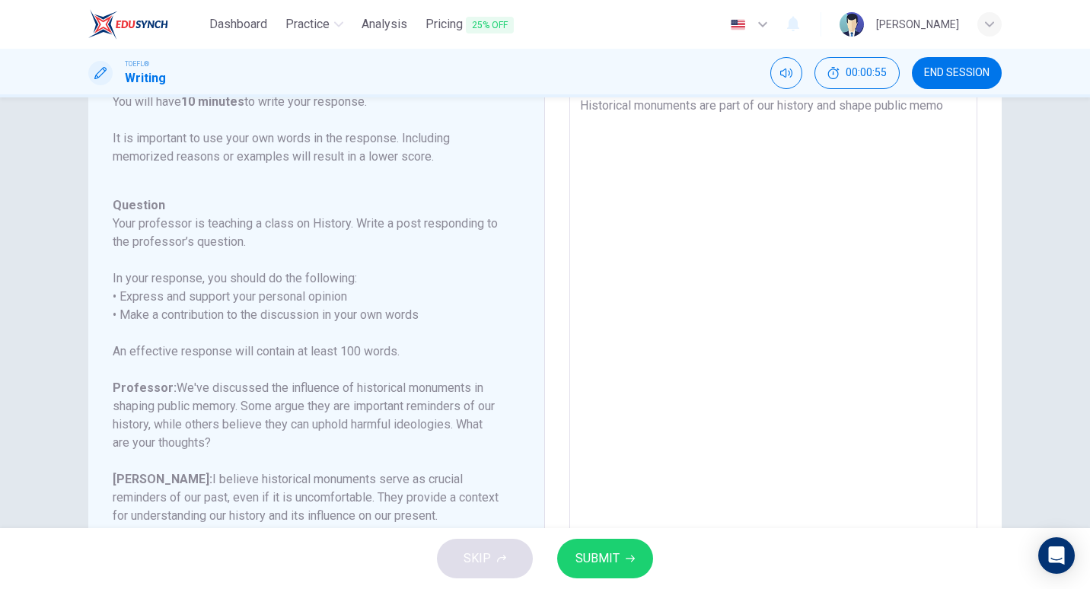
type textarea "x"
type textarea "Historical monuments are part of our history and shape public memor"
type textarea "x"
type textarea "Historical monuments are part of our history and shape public memory"
type textarea "x"
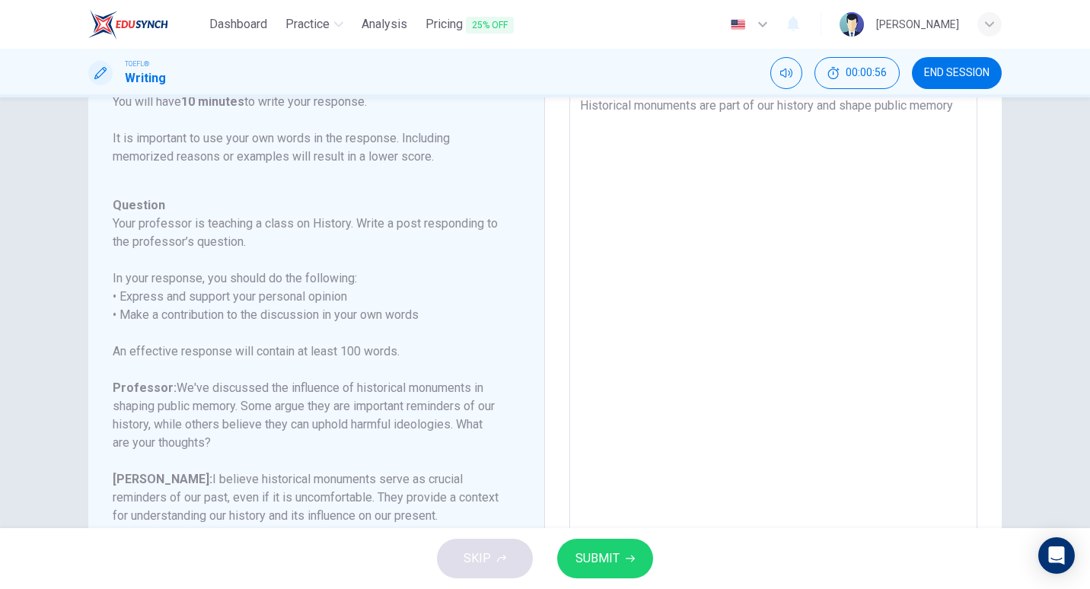
type textarea "Historical monuments are part of our history and shape public memory."
type textarea "x"
type textarea "Historical monuments are part of our history and shape public memory."
type textarea "x"
type textarea "Historical monuments are part of our history and shape public memory. W"
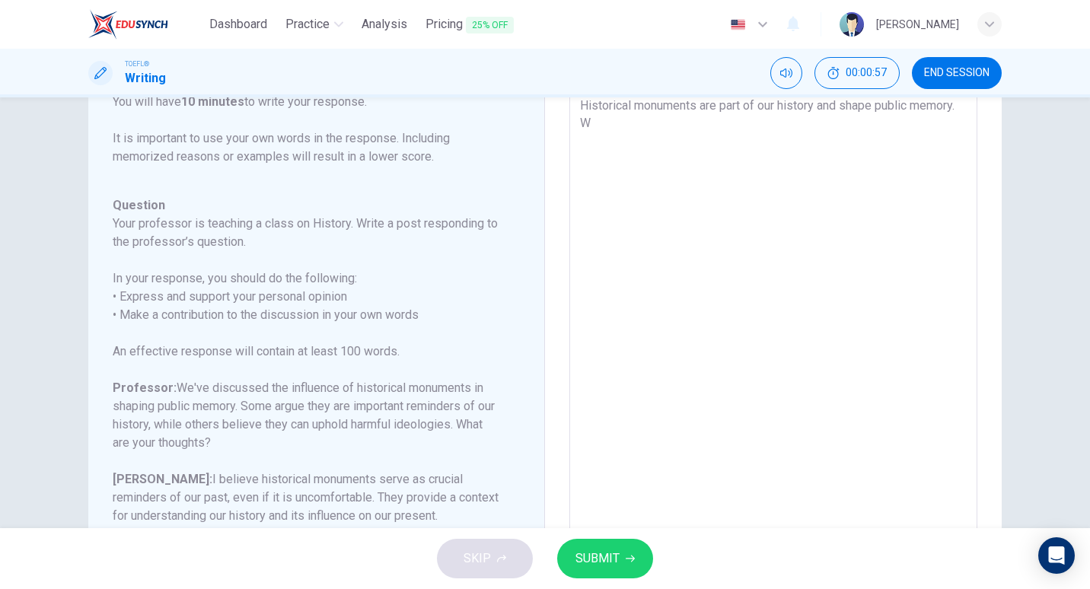
type textarea "x"
type textarea "Historical monuments are part of our history and shape public memory. Wh"
type textarea "x"
type textarea "Historical monuments are part of our history and shape public memory. Whi"
type textarea "x"
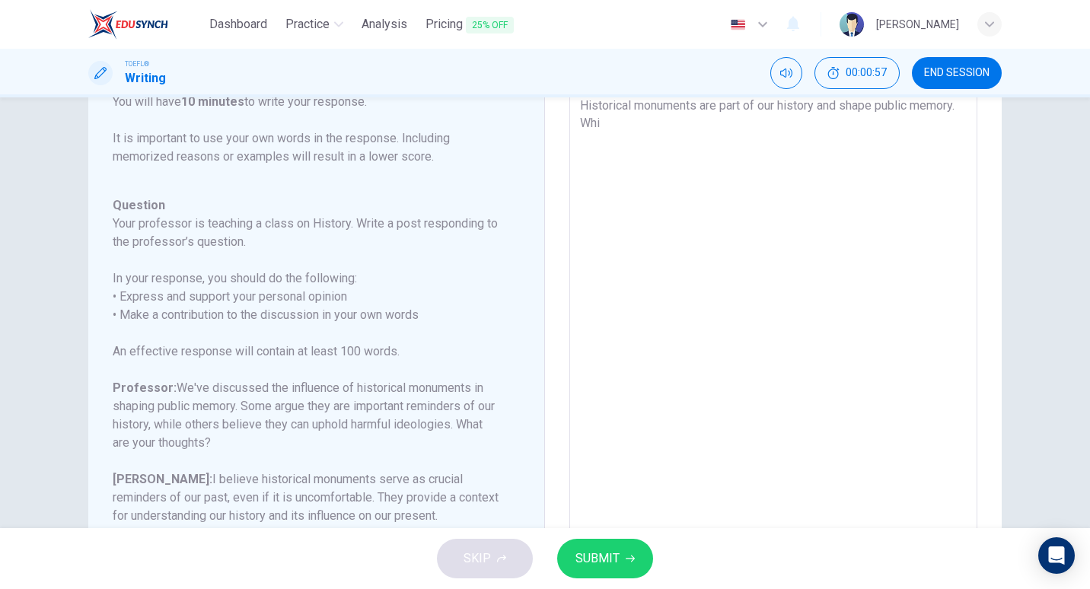
type textarea "Historical monuments are part of our history and shape public memory. Whil"
type textarea "x"
type textarea "Historical monuments are part of our history and shape public memory. While"
type textarea "x"
type textarea "Historical monuments are part of our history and shape public memory. While"
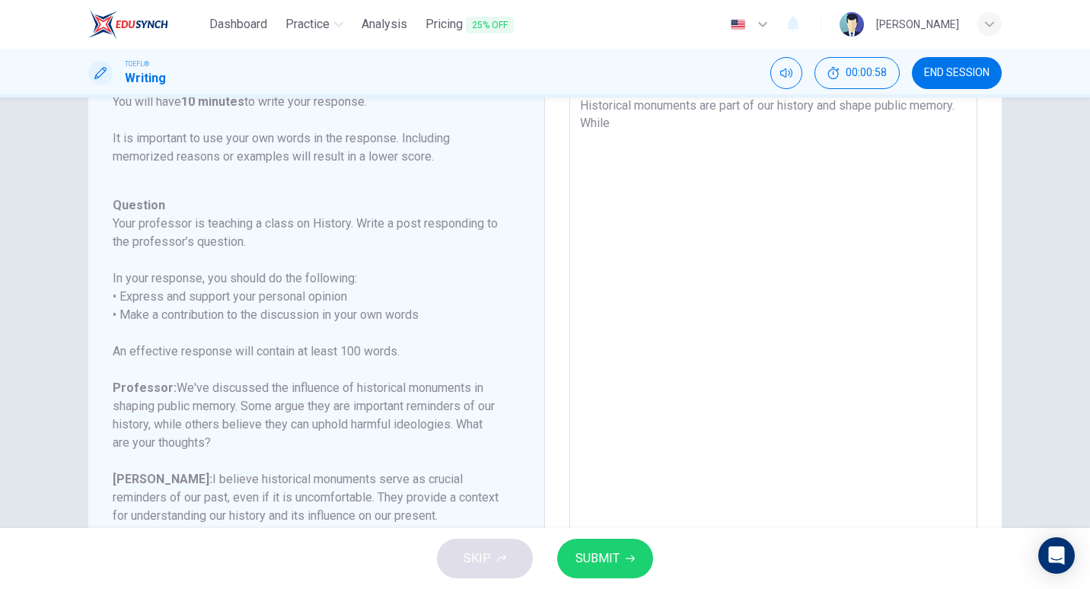
type textarea "x"
type textarea "Historical monuments are part of our history and shape public memory. While I"
type textarea "x"
type textarea "Historical monuments are part of our history and shape public memory. While I"
type textarea "x"
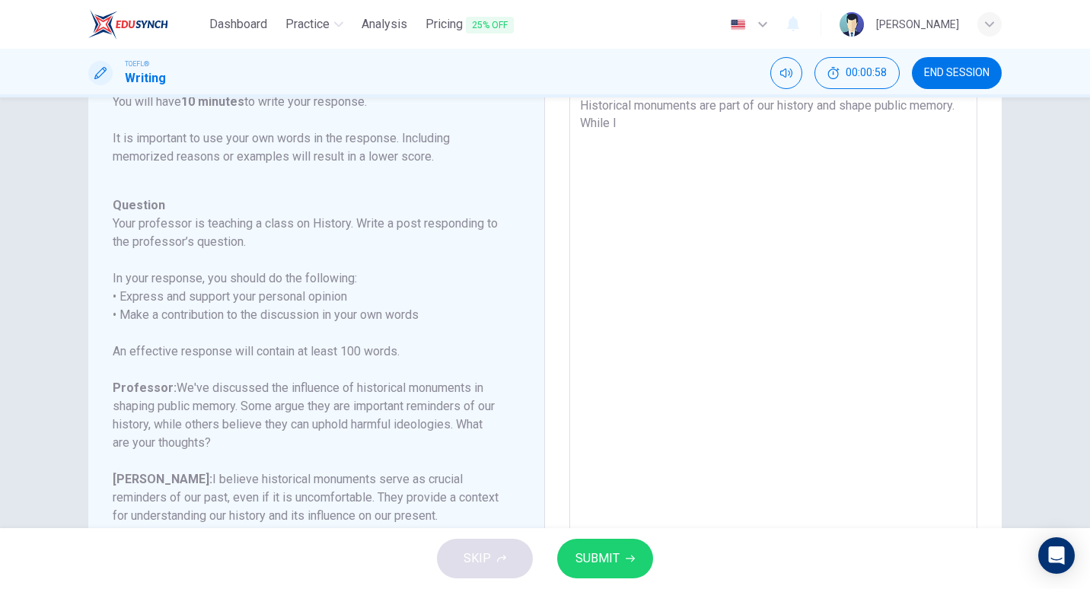
type textarea "Historical monuments are part of our history and shape public memory. While I u"
type textarea "x"
type textarea "Historical monuments are part of our history and shape public memory. While I un"
type textarea "x"
type textarea "Historical monuments are part of our history and shape public memory. While I u…"
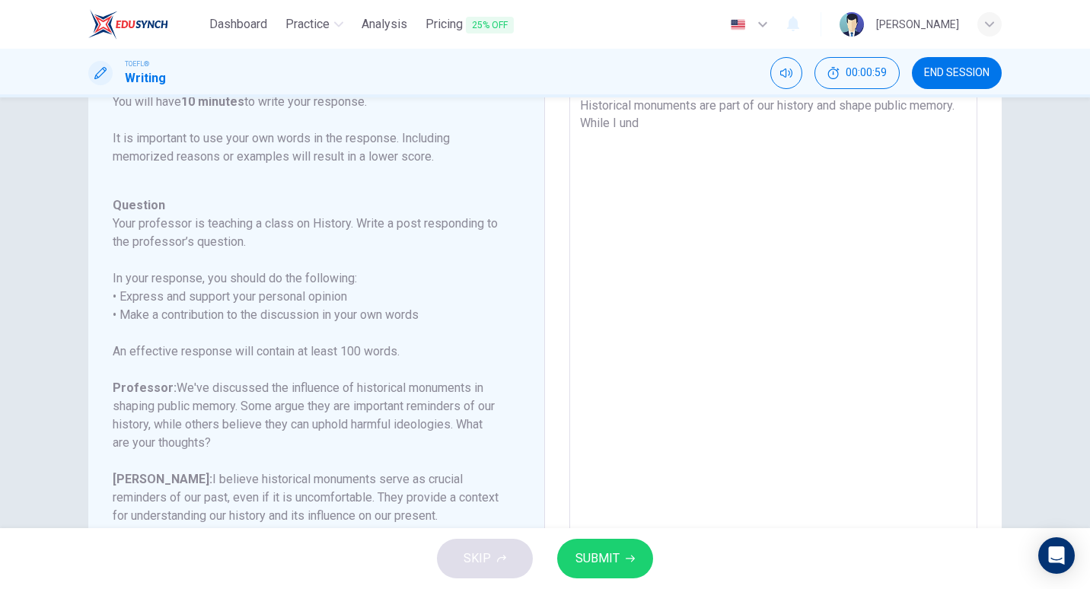
type textarea "x"
type textarea "Historical monuments are part of our history and shape public memory. While I u…"
type textarea "x"
type textarea "Historical monuments are part of our history and shape public memory. While I u…"
type textarea "x"
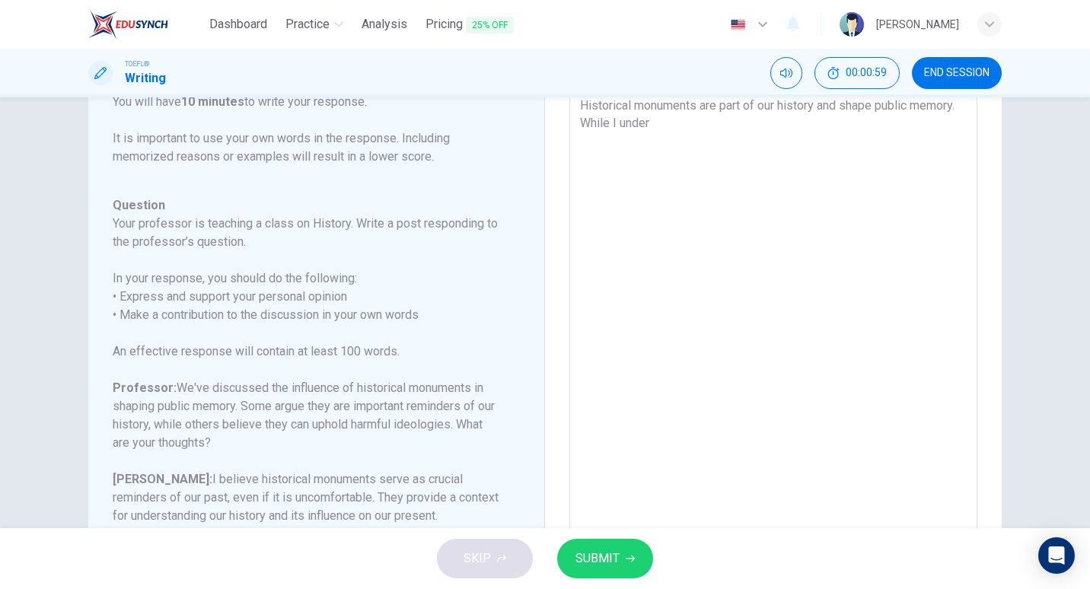
type textarea "Historical monuments are part of our history and shape public memory. While I u…"
type textarea "x"
type textarea "Historical monuments are part of our history and shape public memory. While I u…"
type textarea "x"
type textarea "Historical monuments are part of our history and shape public memory. While I u…"
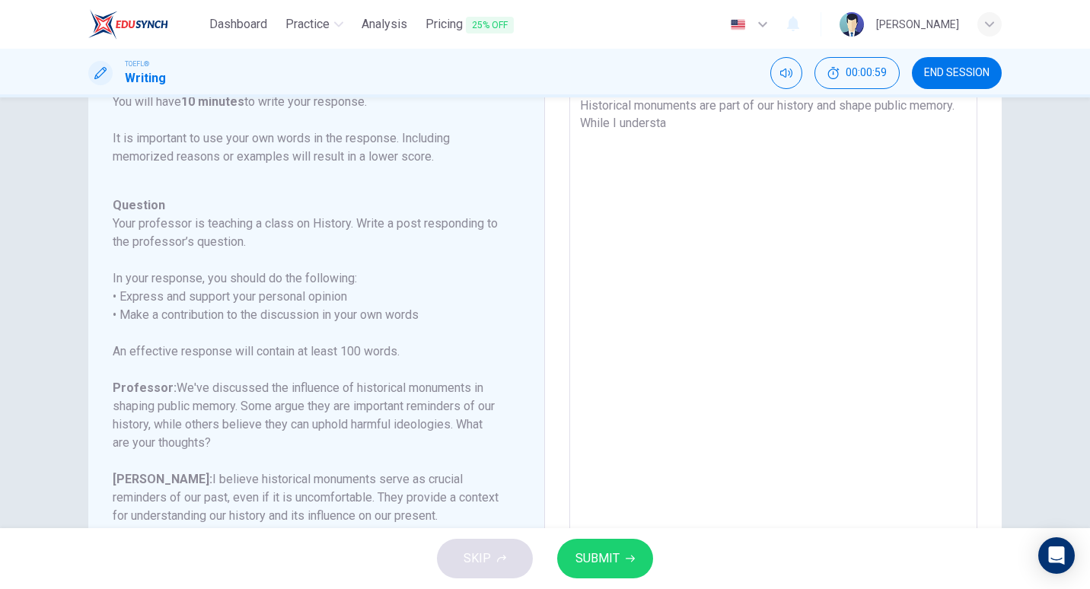
type textarea "x"
type textarea "Historical monuments are part of our history and shape public memory. While I u…"
type textarea "x"
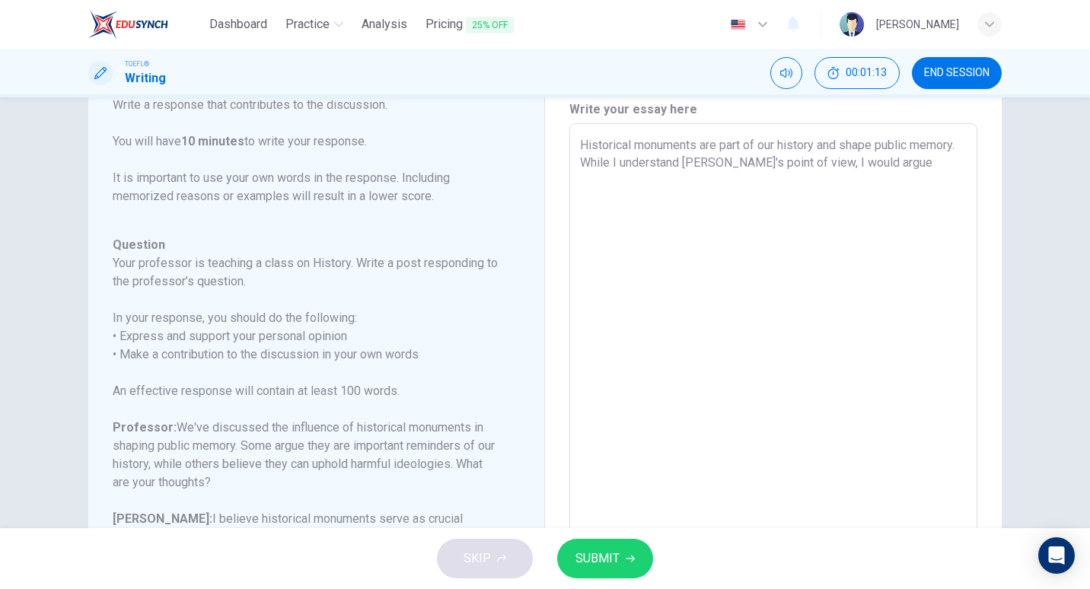
scroll to position [69, 0]
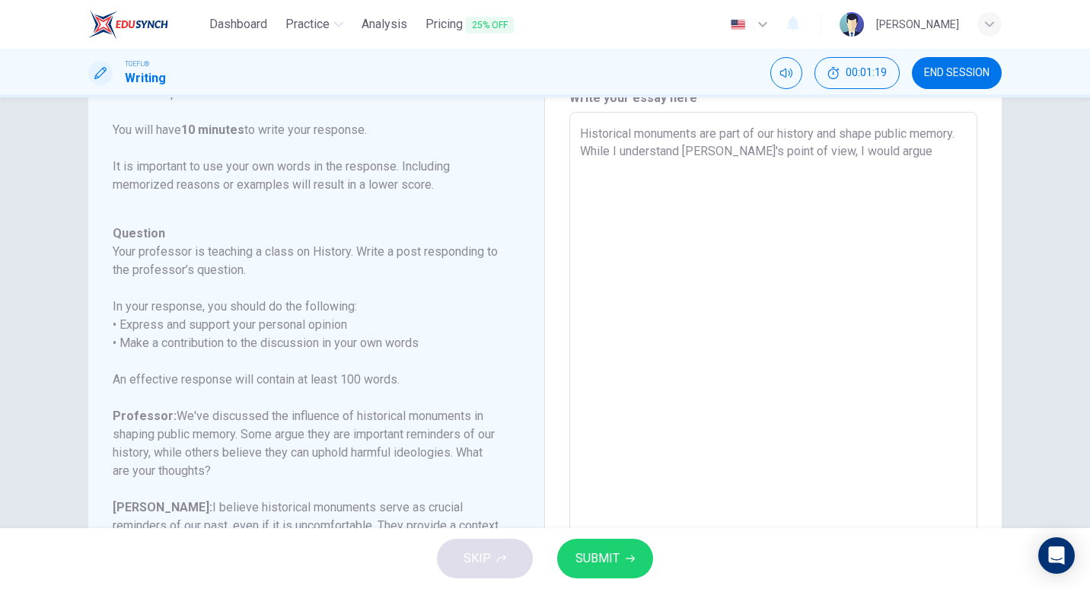
click at [891, 168] on textarea "Historical monuments are part of our history and shape public memory. While I u…" at bounding box center [773, 367] width 387 height 484
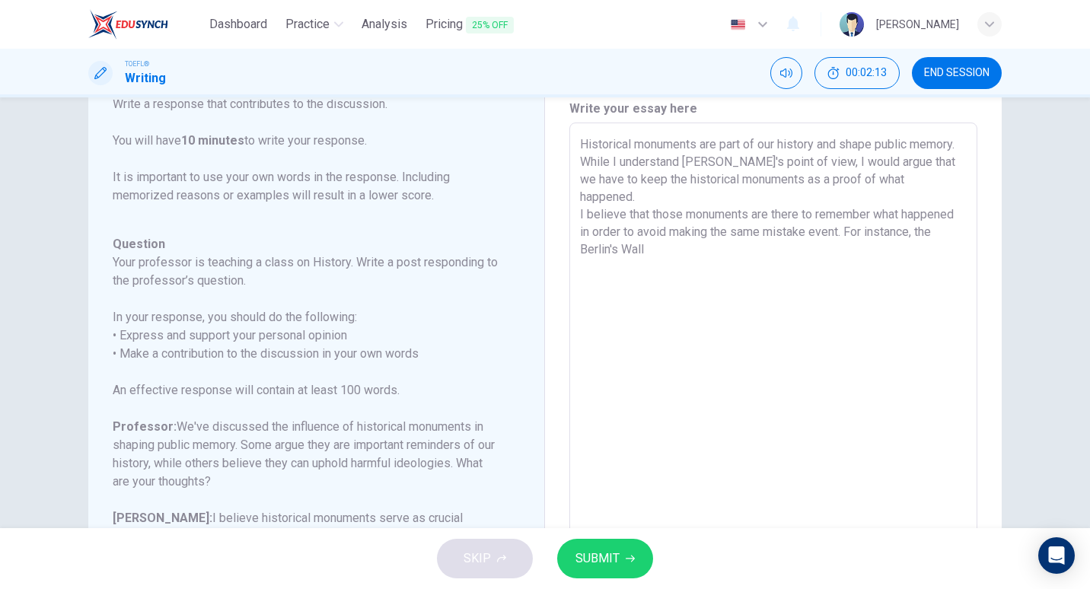
scroll to position [57, 0]
drag, startPoint x: 685, startPoint y: 259, endPoint x: 547, endPoint y: 242, distance: 139.6
click at [547, 242] on div "Write your essay here Historical monuments are part of our history and shape pu…" at bounding box center [773, 379] width 457 height 617
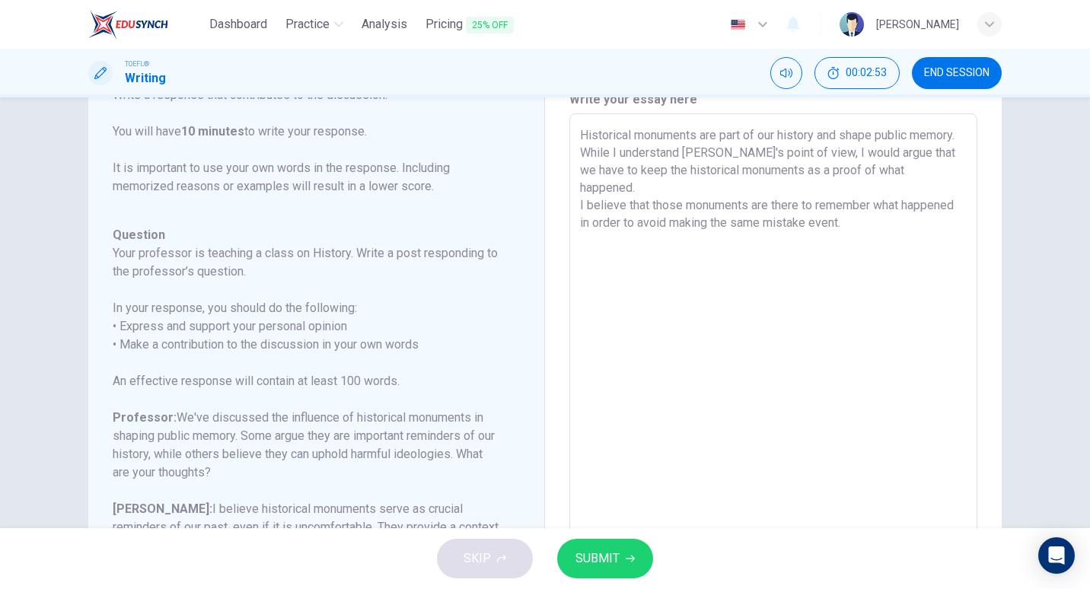
scroll to position [44, 0]
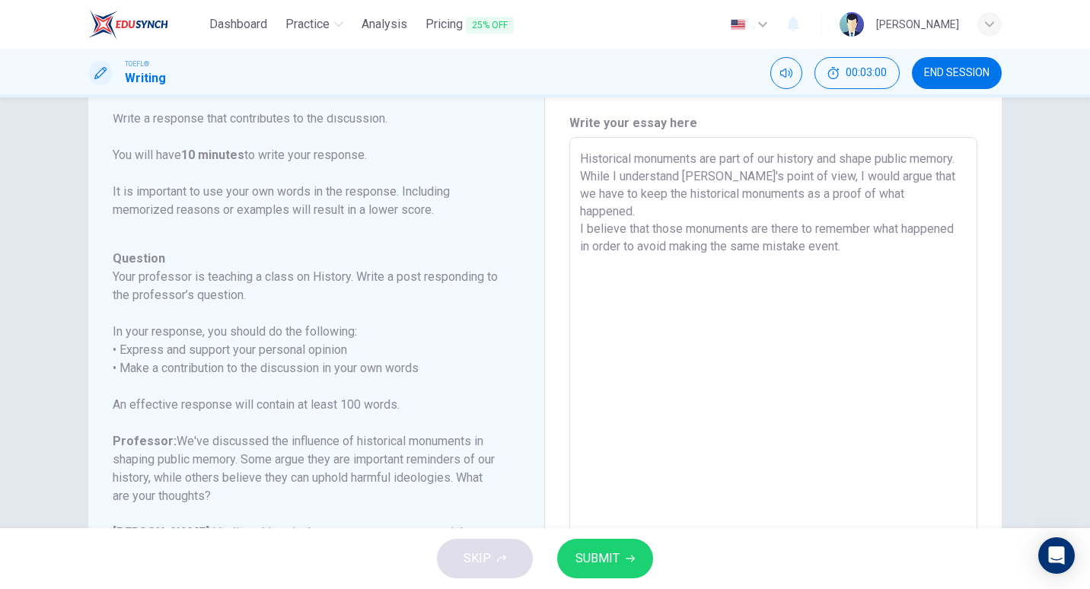
drag, startPoint x: 862, startPoint y: 247, endPoint x: 844, endPoint y: 247, distance: 17.5
click at [844, 247] on textarea "Historical monuments are part of our history and shape public memory. While I u…" at bounding box center [773, 392] width 387 height 484
click at [853, 250] on textarea "Historical monuments are part of our history and shape public memory. While I u…" at bounding box center [773, 392] width 387 height 484
drag, startPoint x: 853, startPoint y: 250, endPoint x: 835, endPoint y: 250, distance: 18.3
click at [835, 250] on textarea "Historical monuments are part of our history and shape public memory. While I u…" at bounding box center [773, 392] width 387 height 484
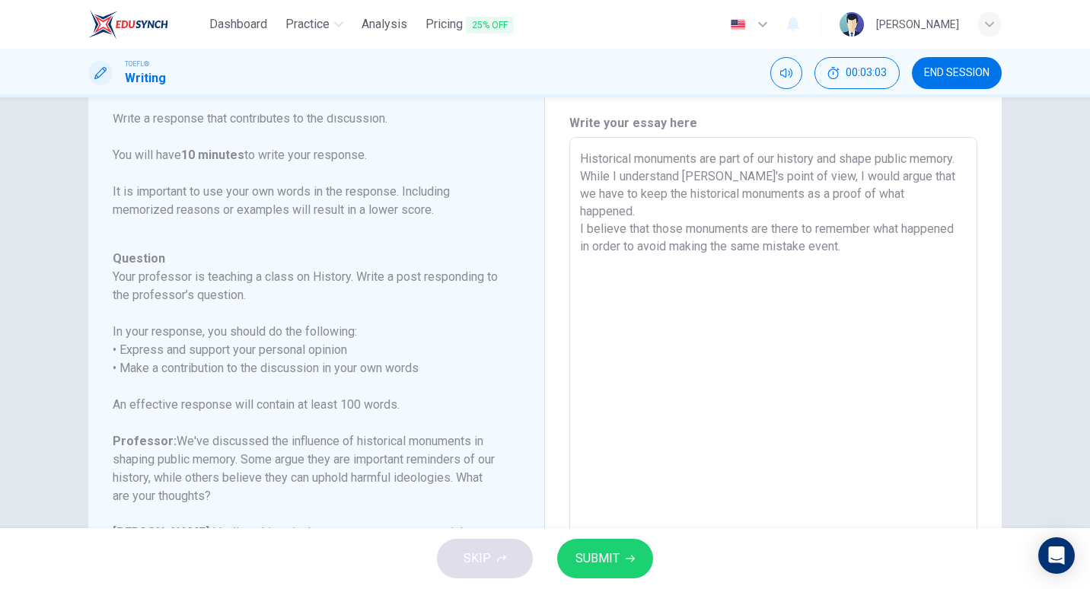
click at [847, 249] on textarea "Historical monuments are part of our history and shape public memory. While I u…" at bounding box center [773, 392] width 387 height 484
drag, startPoint x: 847, startPoint y: 249, endPoint x: 749, endPoint y: 221, distance: 102.9
click at [749, 221] on textarea "Historical monuments are part of our history and shape public memory. While I u…" at bounding box center [773, 392] width 387 height 484
click at [888, 247] on textarea "Historical monuments are part of our history and shape public memory. While I u…" at bounding box center [773, 392] width 387 height 484
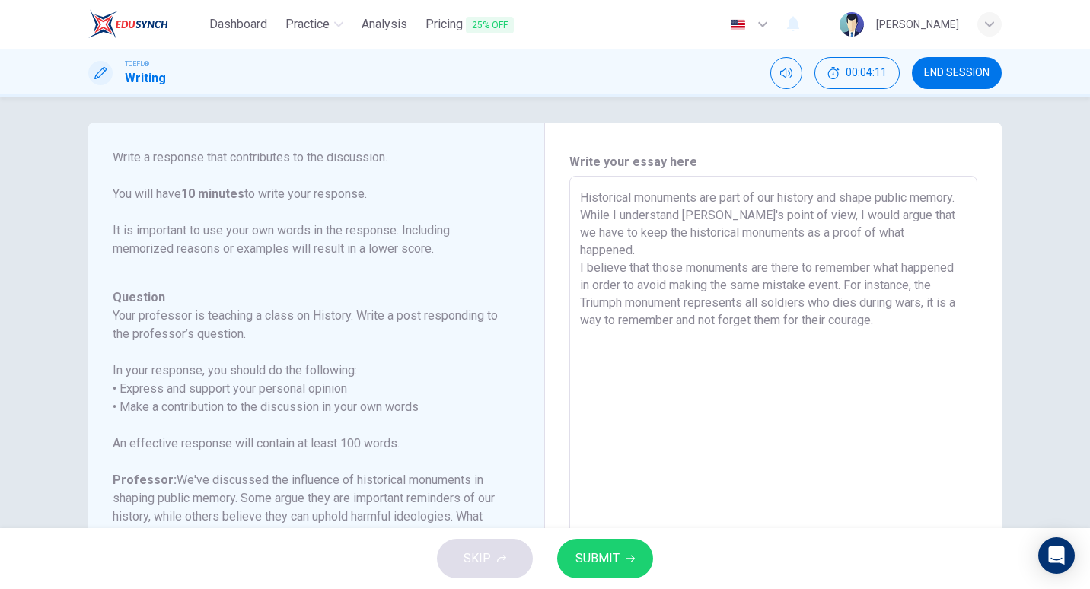
scroll to position [0, 0]
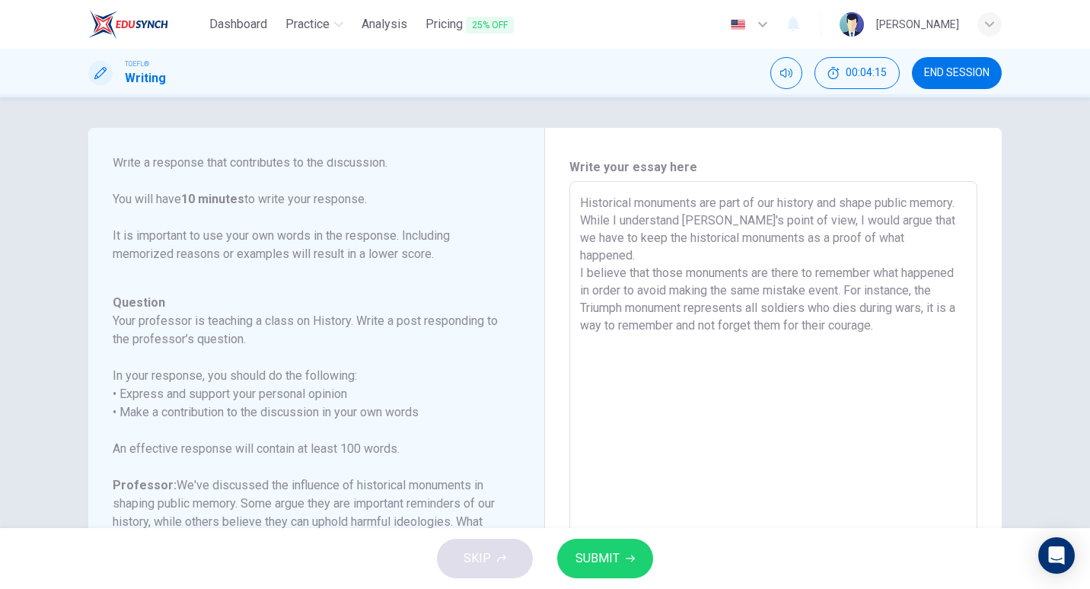
click at [800, 239] on textarea "Historical monuments are part of our history and shape public memory. While I u…" at bounding box center [773, 436] width 387 height 484
click at [742, 272] on textarea "Historical monuments are part of our history and shape public memory. While I u…" at bounding box center [773, 436] width 387 height 484
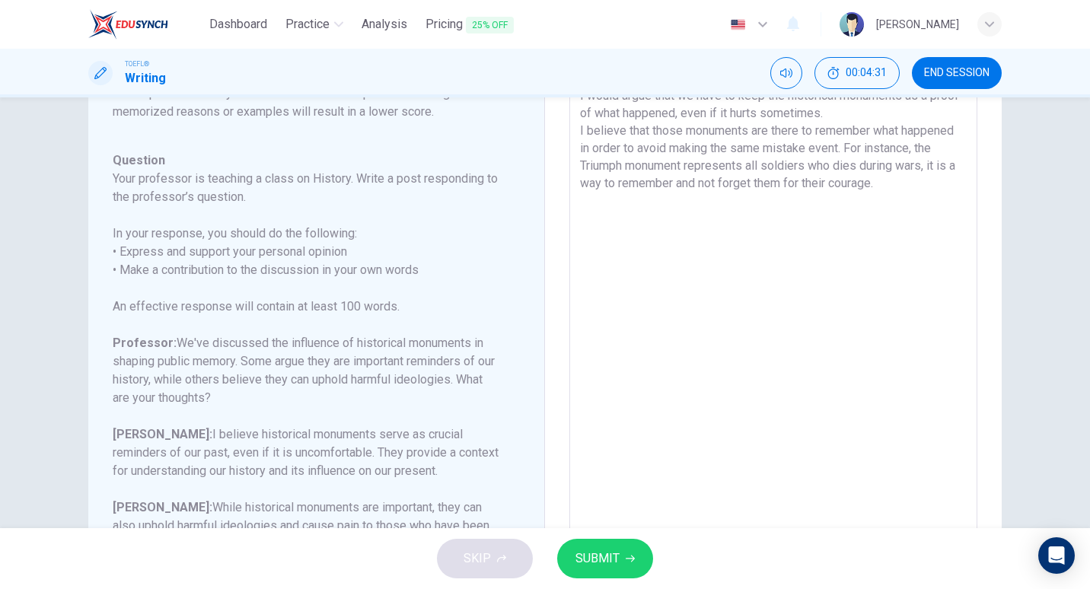
scroll to position [138, 0]
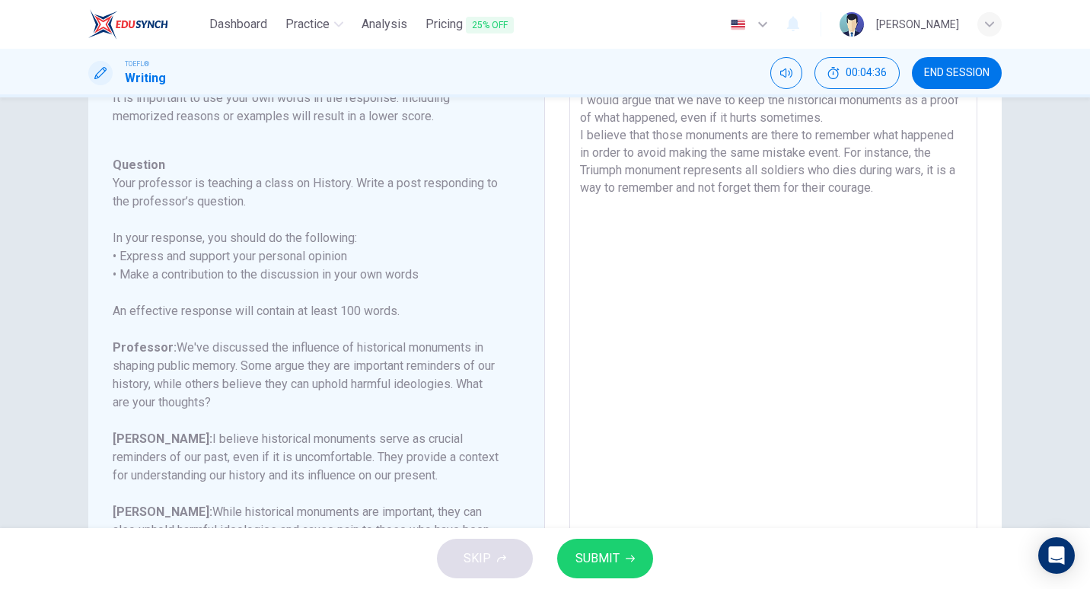
click at [907, 210] on textarea "Historical monuments are part of our history and shape public memory. While I u…" at bounding box center [773, 298] width 387 height 484
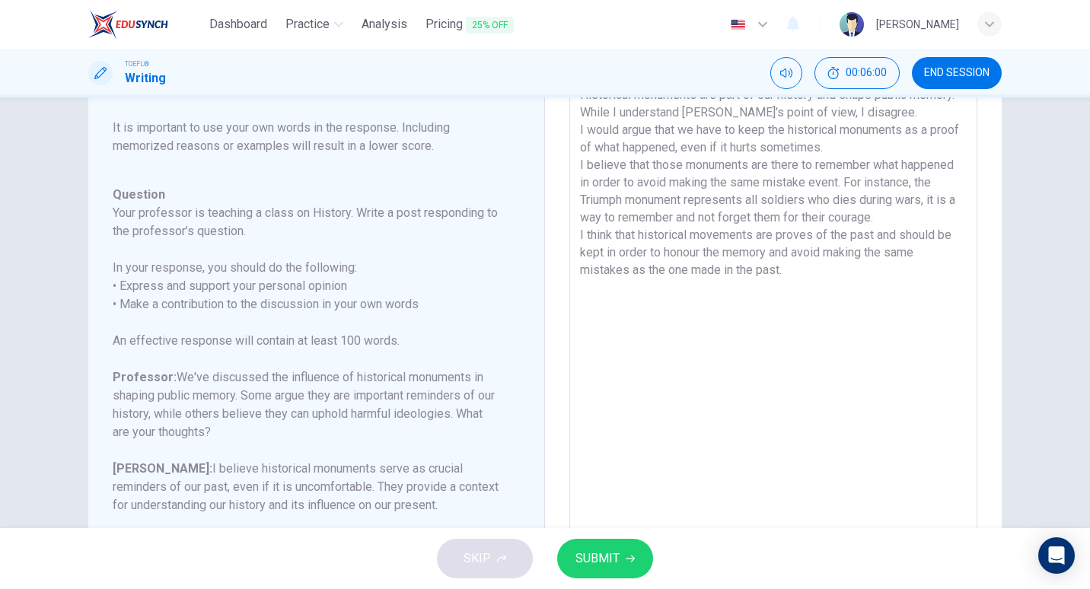
scroll to position [247, 0]
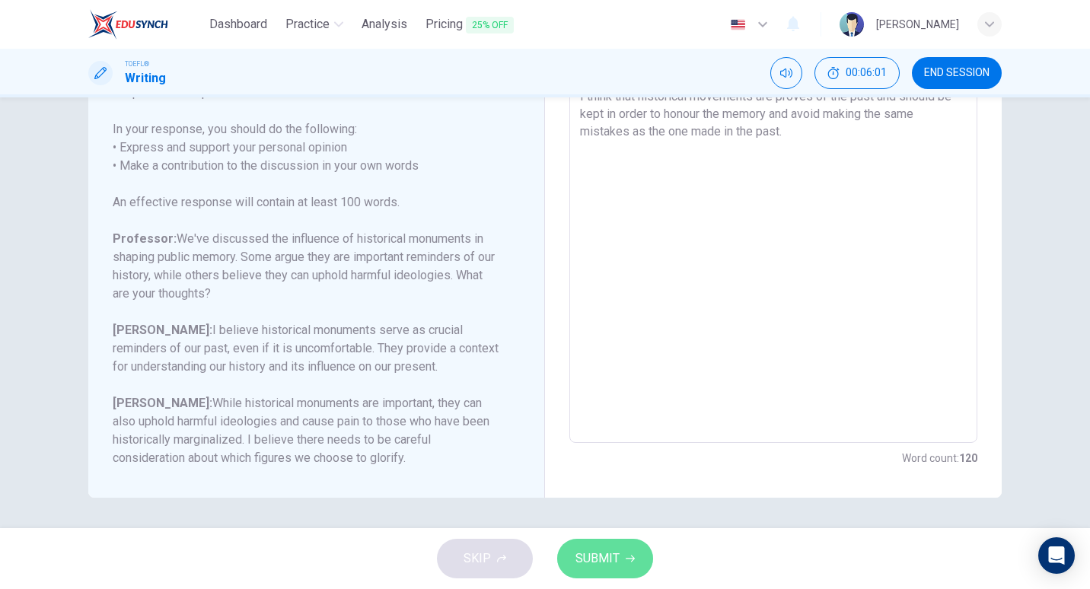
click at [604, 562] on span "SUBMIT" at bounding box center [598, 558] width 44 height 21
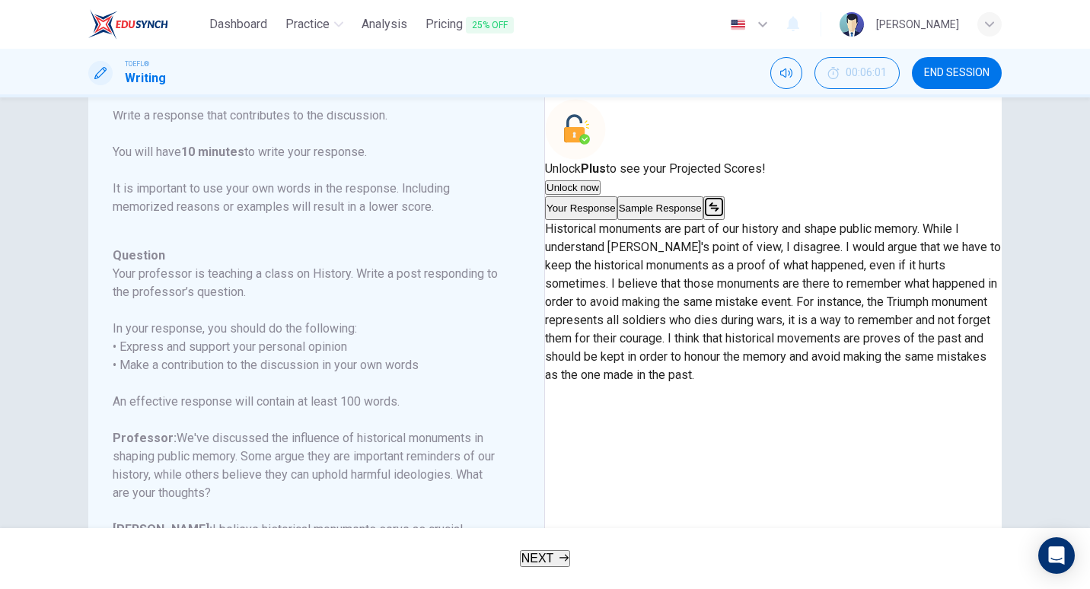
scroll to position [0, 0]
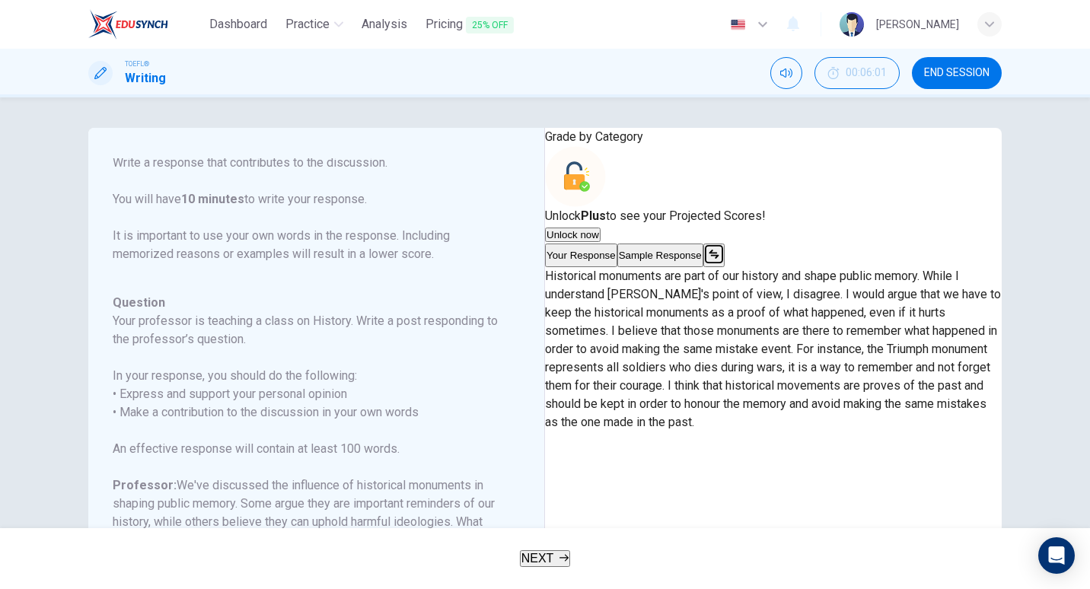
click at [704, 267] on button "Sample Response" at bounding box center [661, 256] width 86 height 24
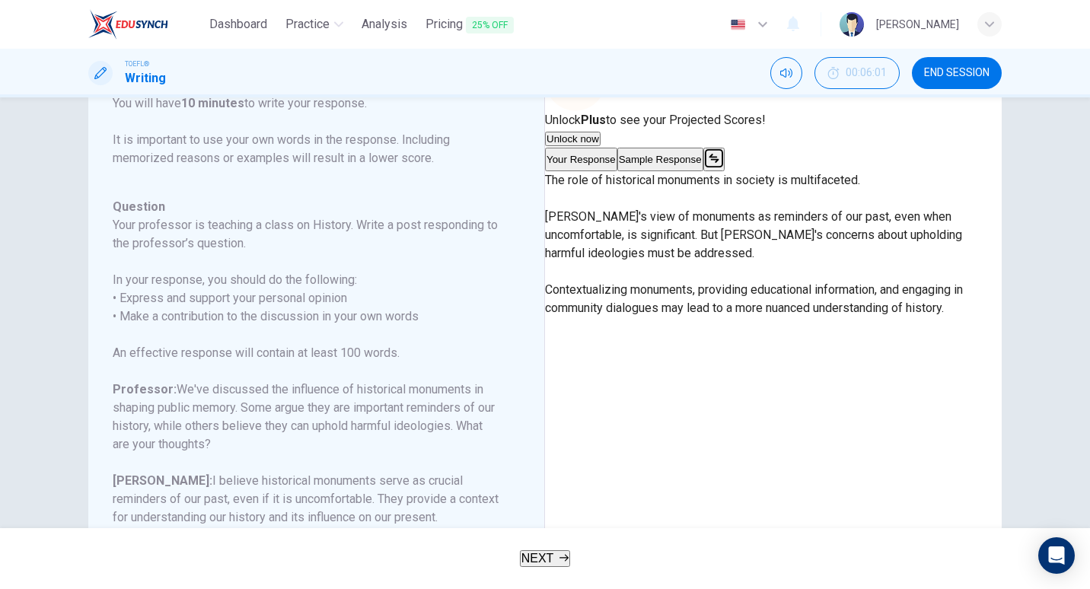
scroll to position [247, 0]
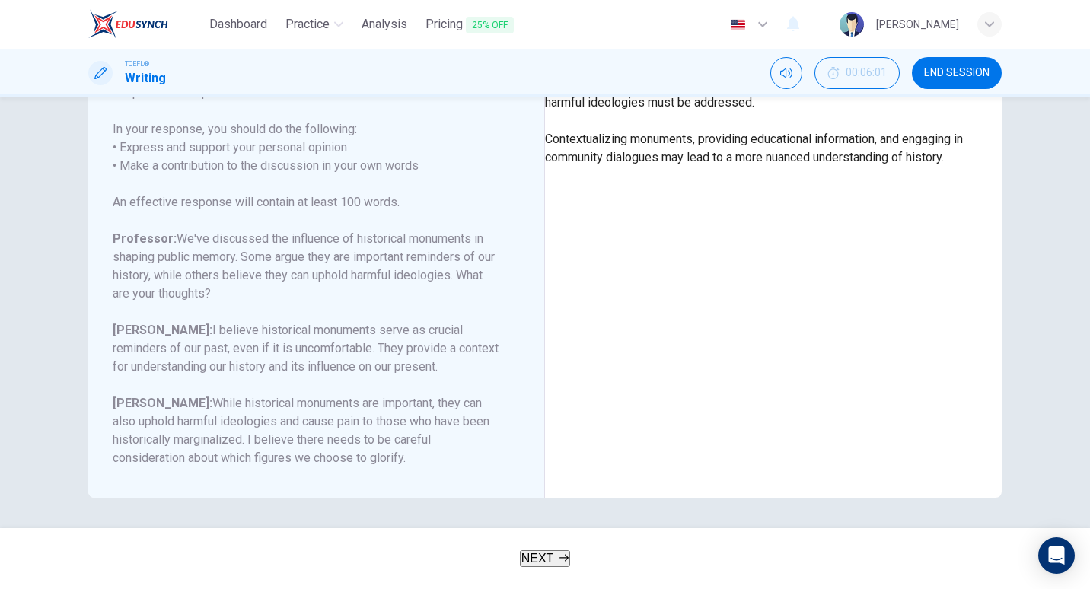
click at [547, 558] on span "NEXT" at bounding box center [538, 558] width 33 height 13
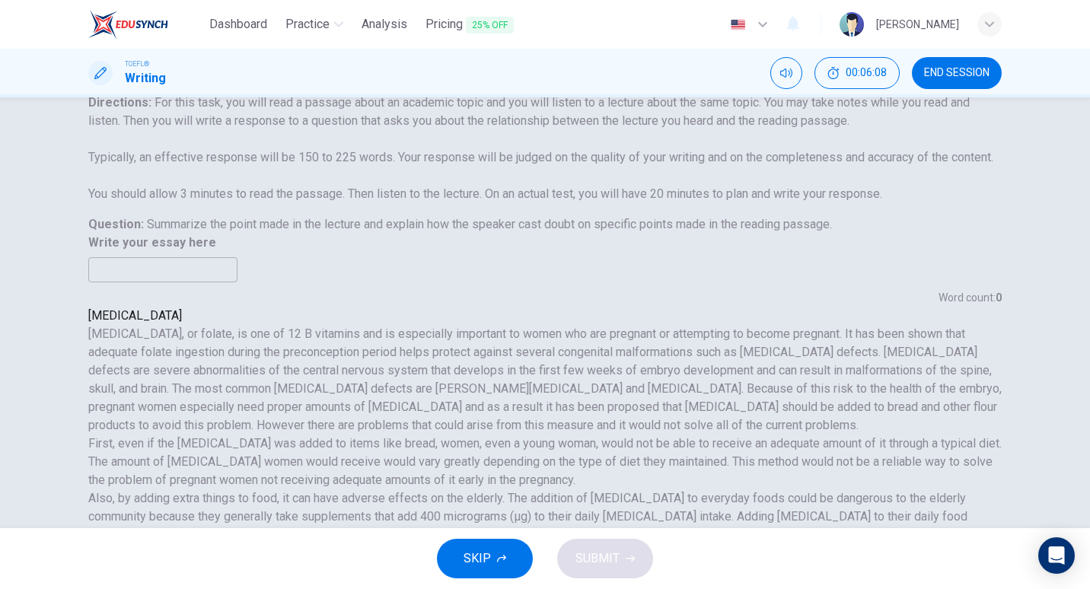
scroll to position [108, 0]
click at [945, 70] on span "END SESSION" at bounding box center [956, 73] width 65 height 12
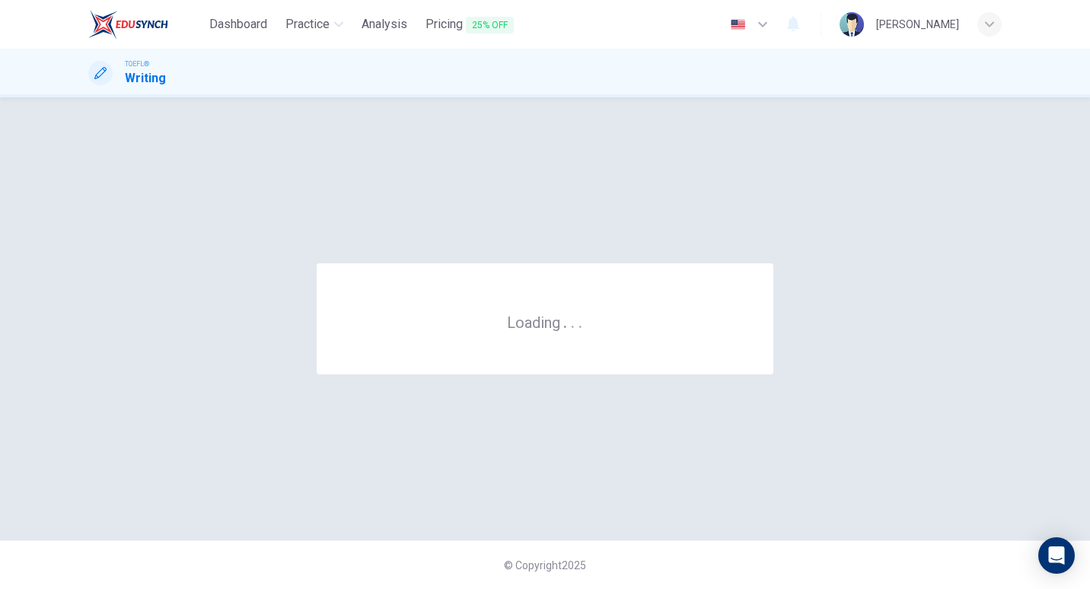
scroll to position [0, 0]
